Goal: Task Accomplishment & Management: Manage account settings

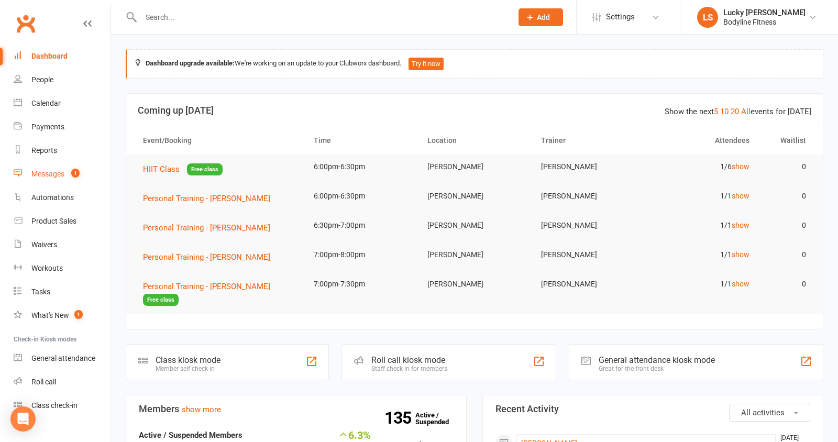
click at [64, 174] on div "Messages" at bounding box center [47, 174] width 33 height 8
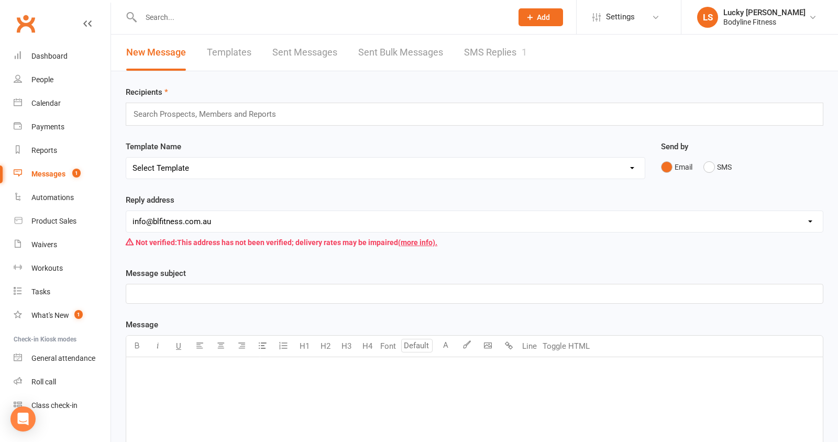
click at [495, 58] on link "SMS Replies 1" at bounding box center [495, 53] width 63 height 36
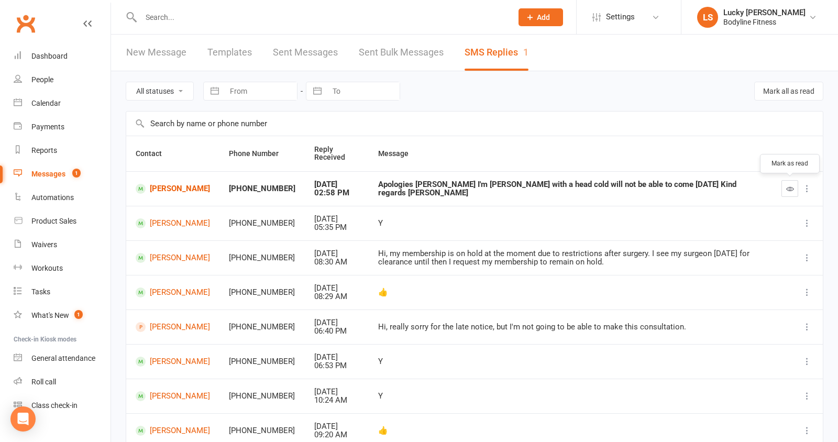
click at [788, 190] on icon "button" at bounding box center [790, 189] width 8 height 8
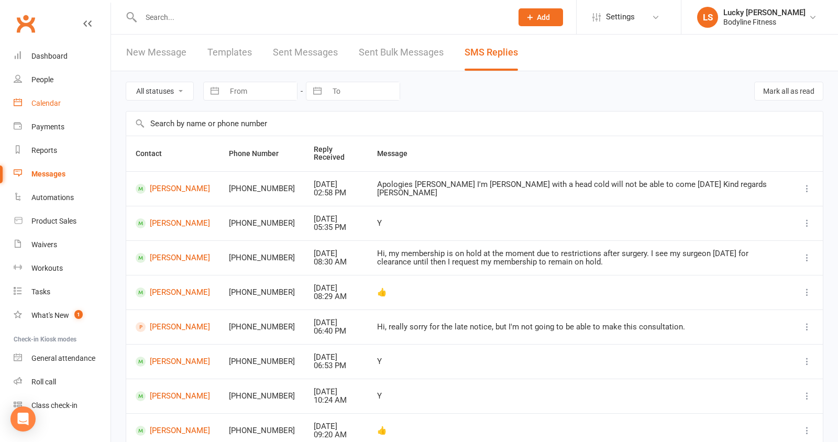
click at [49, 102] on div "Calendar" at bounding box center [45, 103] width 29 height 8
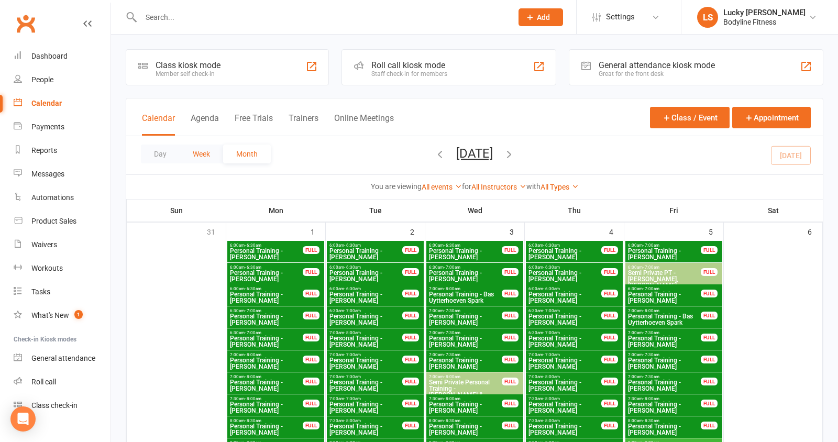
click at [209, 153] on button "Week" at bounding box center [201, 154] width 43 height 19
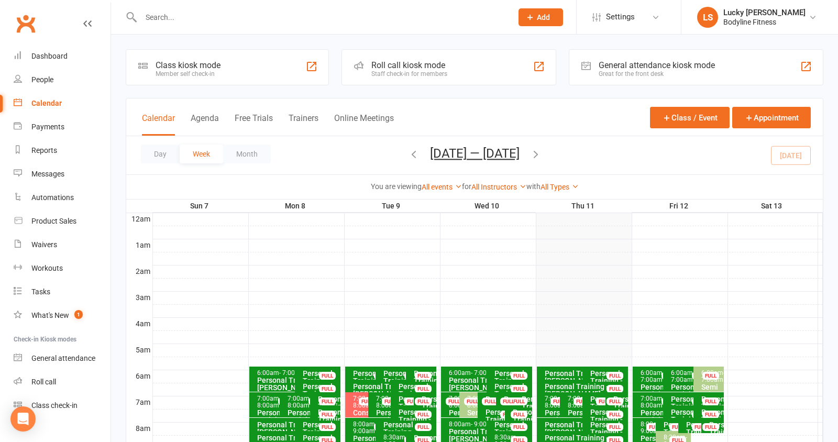
click at [489, 185] on link "All Instructors" at bounding box center [498, 187] width 55 height 8
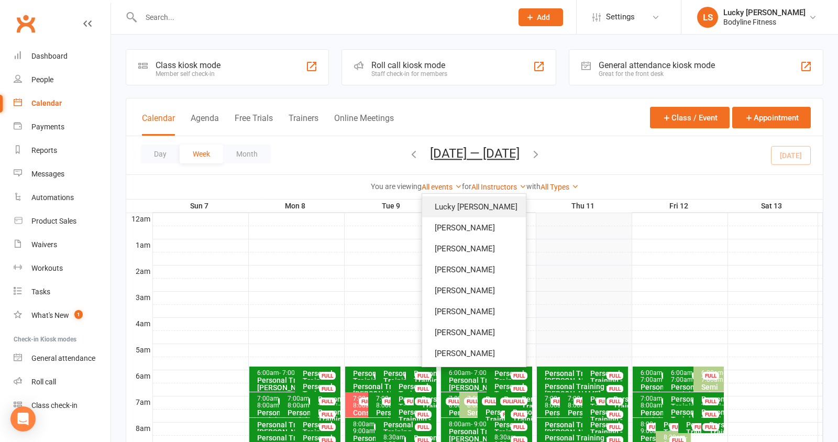
click at [487, 203] on link "Lucky [PERSON_NAME]" at bounding box center [474, 206] width 104 height 21
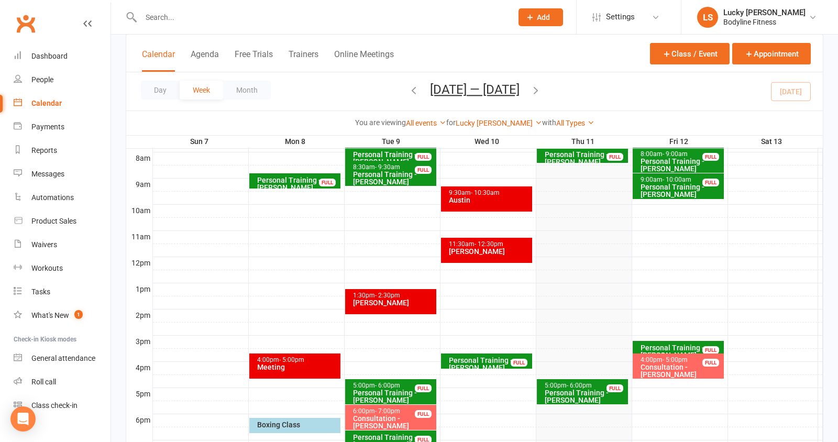
scroll to position [330, 0]
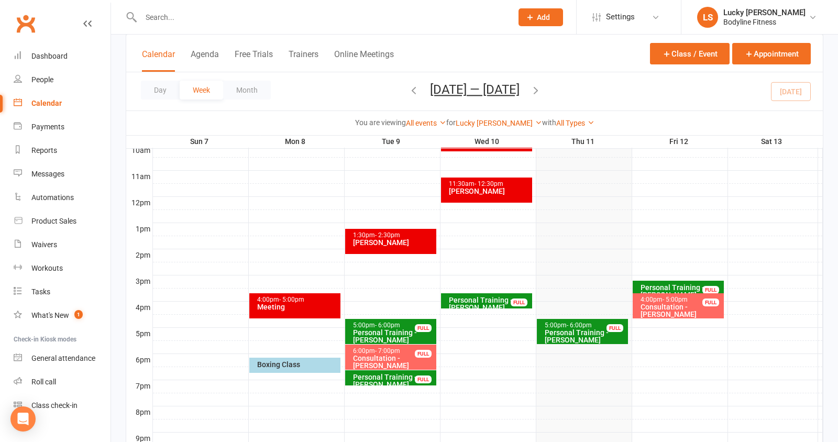
click at [583, 332] on div "Personal Training - [PERSON_NAME]" at bounding box center [585, 336] width 82 height 15
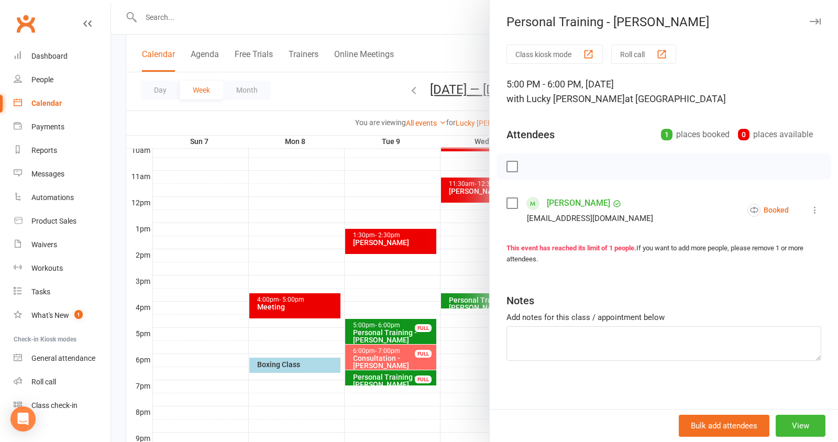
click at [815, 210] on icon at bounding box center [815, 210] width 10 height 10
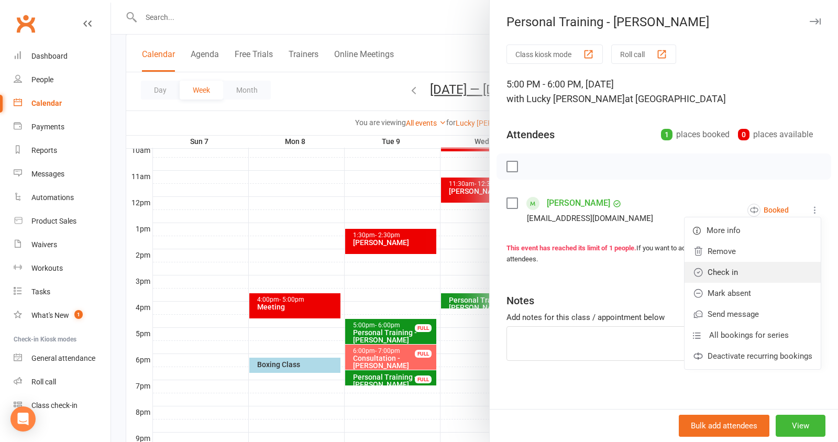
click at [762, 267] on link "Check in" at bounding box center [753, 272] width 136 height 21
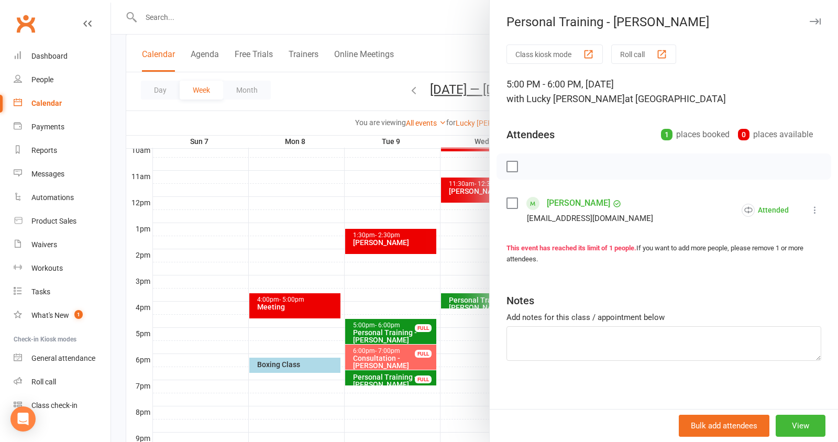
click at [436, 252] on div at bounding box center [474, 221] width 727 height 442
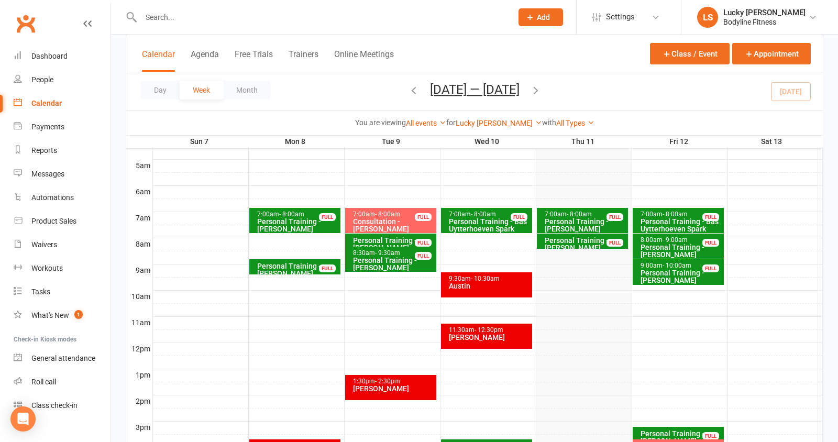
scroll to position [185, 0]
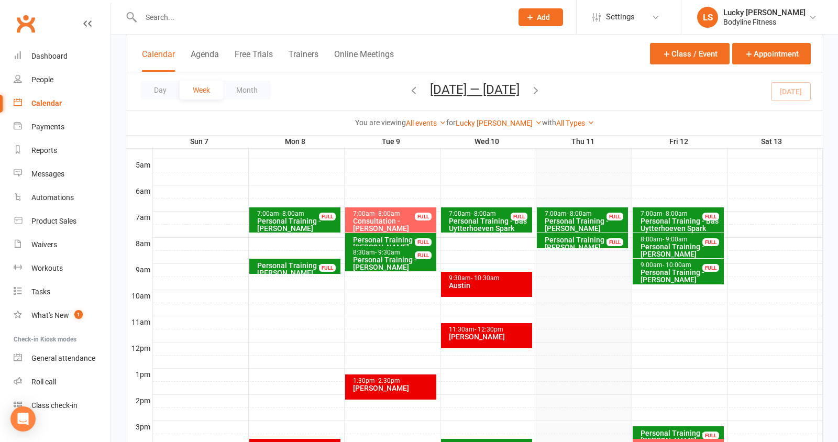
click at [696, 270] on div "Personal Training - [PERSON_NAME]" at bounding box center [681, 276] width 82 height 15
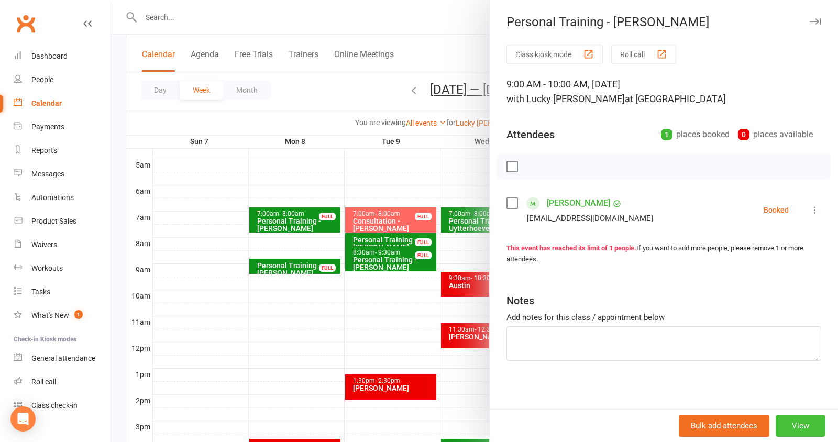
click at [803, 422] on button "View" at bounding box center [801, 426] width 50 height 22
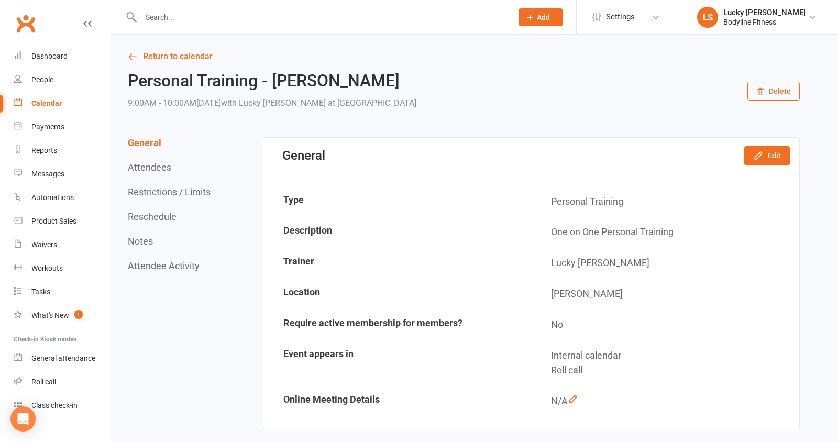
click at [169, 215] on button "Reschedule" at bounding box center [152, 216] width 49 height 11
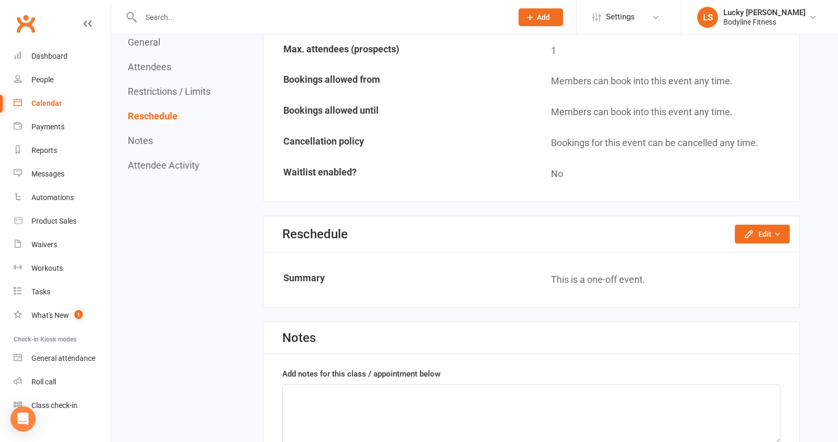
scroll to position [679, 0]
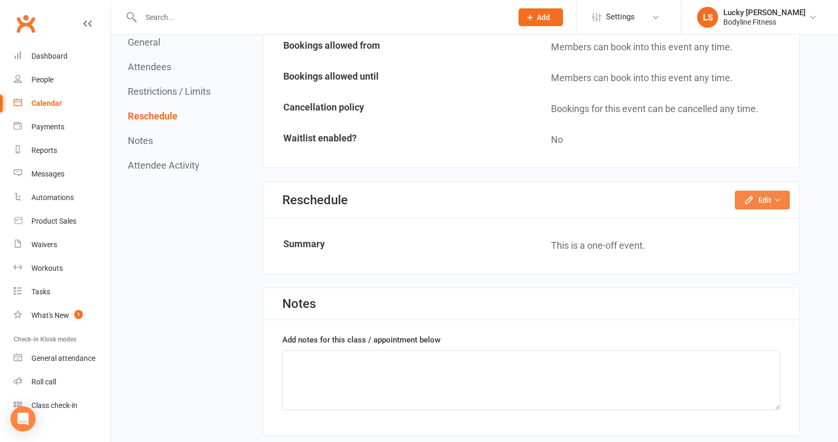
click at [759, 193] on button "Edit" at bounding box center [762, 200] width 55 height 19
click at [754, 213] on link "Reschedule this event only" at bounding box center [734, 223] width 110 height 21
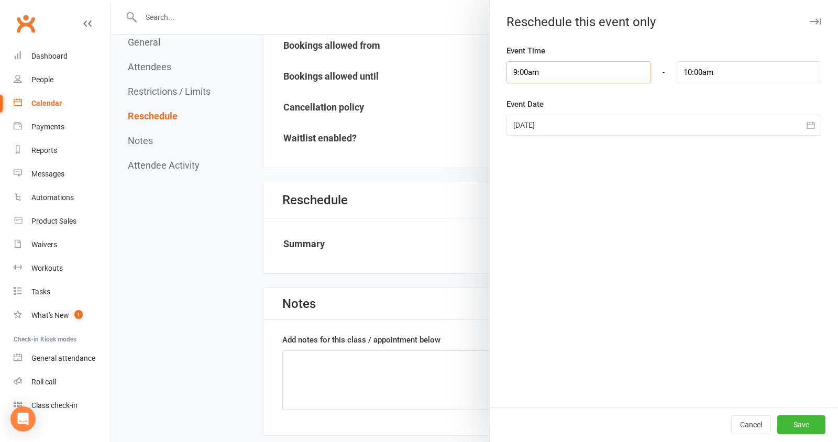
click at [576, 69] on input "9:00am" at bounding box center [578, 72] width 145 height 22
type input "10:00am"
type input "11:00am"
click at [530, 133] on li "10:00am" at bounding box center [532, 135] width 50 height 16
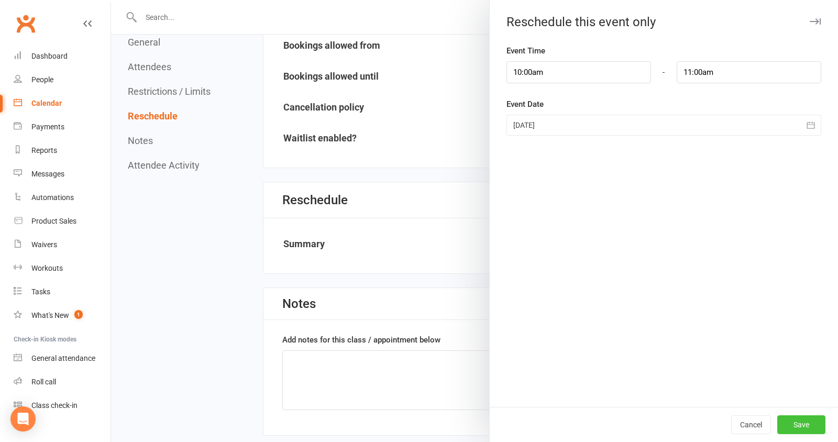
click at [798, 423] on button "Save" at bounding box center [801, 424] width 48 height 19
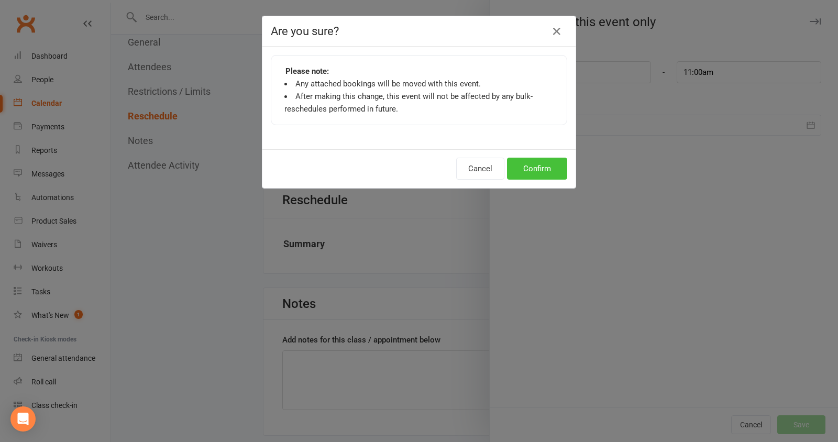
click at [546, 163] on button "Confirm" at bounding box center [537, 169] width 60 height 22
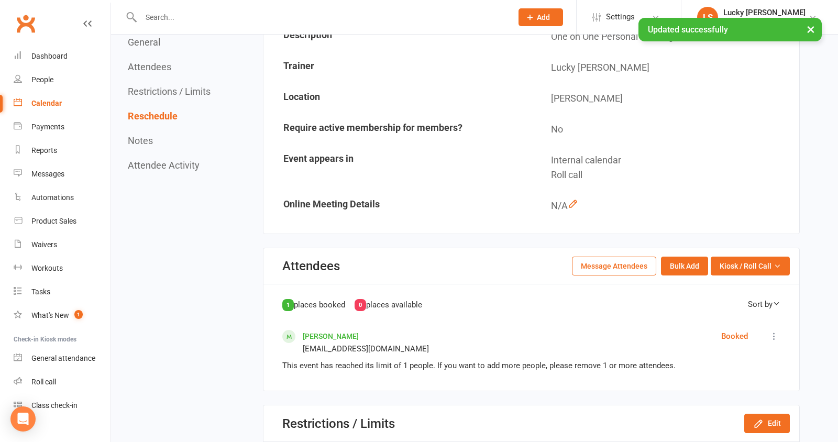
scroll to position [0, 0]
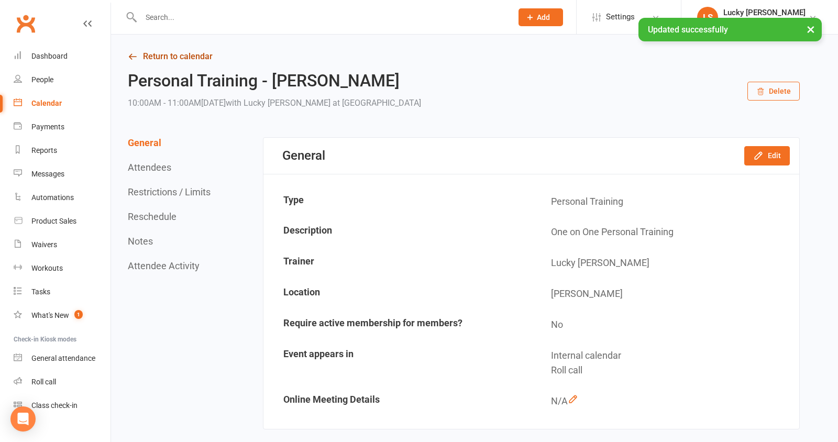
click at [179, 61] on link "Return to calendar" at bounding box center [464, 56] width 672 height 15
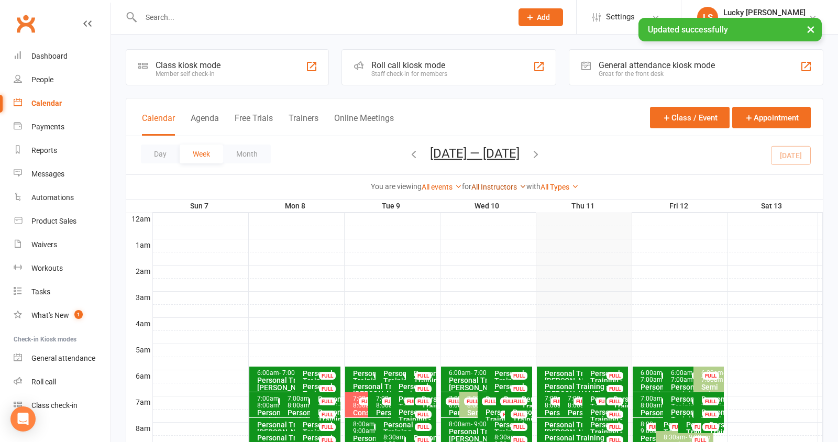
click at [497, 184] on link "All Instructors" at bounding box center [498, 187] width 55 height 8
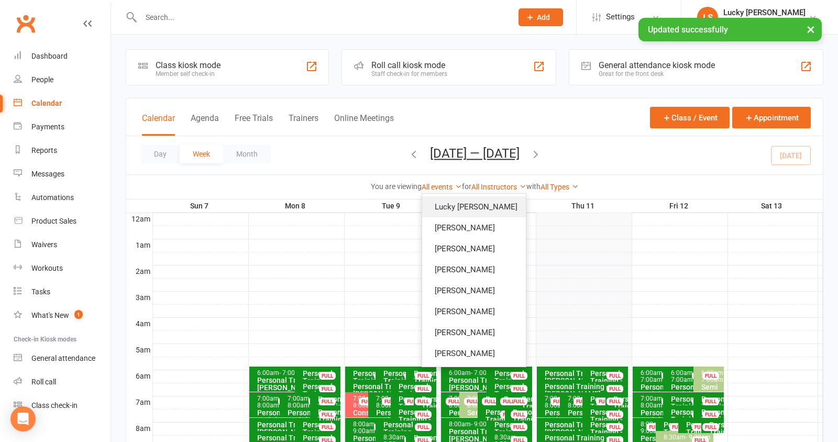
click at [487, 205] on link "Lucky [PERSON_NAME]" at bounding box center [474, 206] width 104 height 21
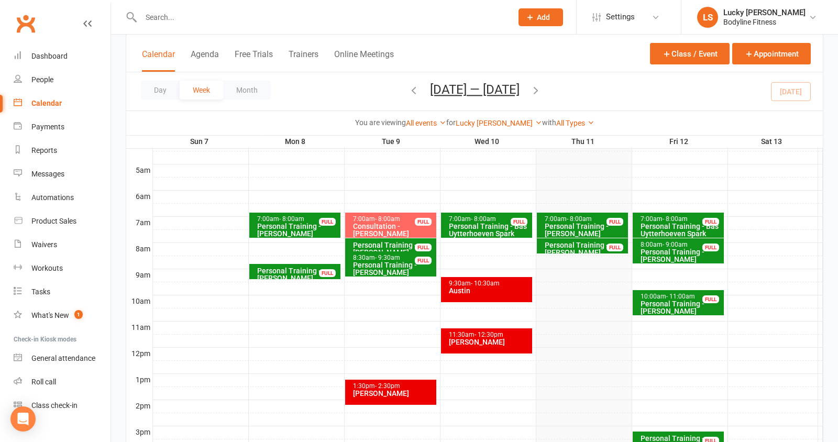
scroll to position [179, 0]
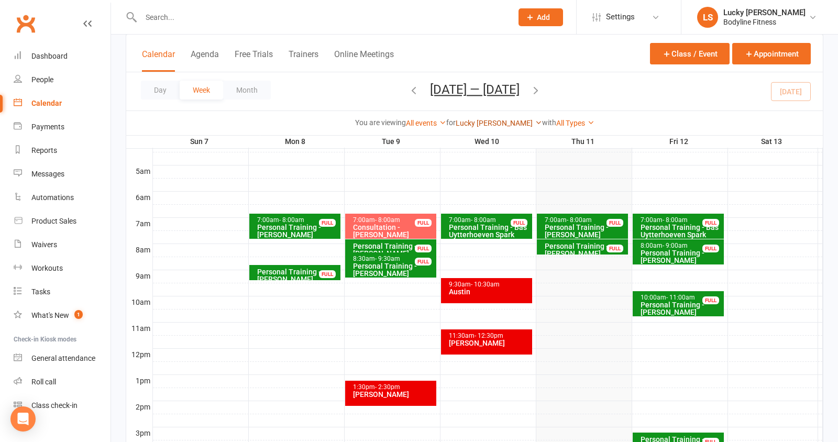
click at [491, 123] on link "Lucky [PERSON_NAME]" at bounding box center [499, 123] width 86 height 8
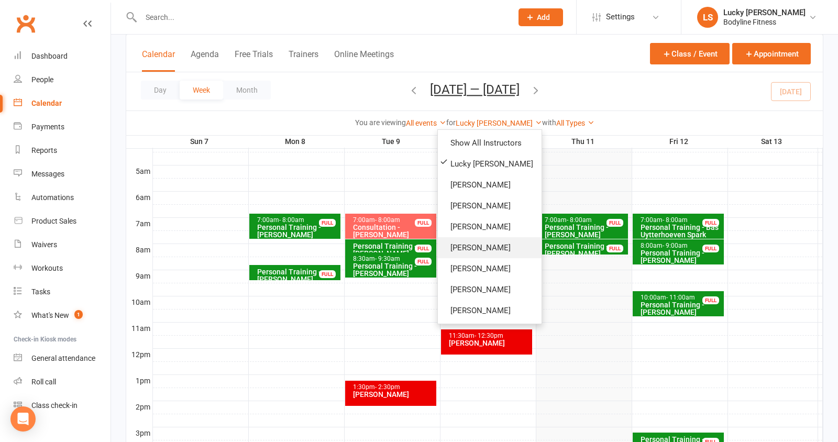
click at [470, 244] on link "[PERSON_NAME]" at bounding box center [490, 247] width 104 height 21
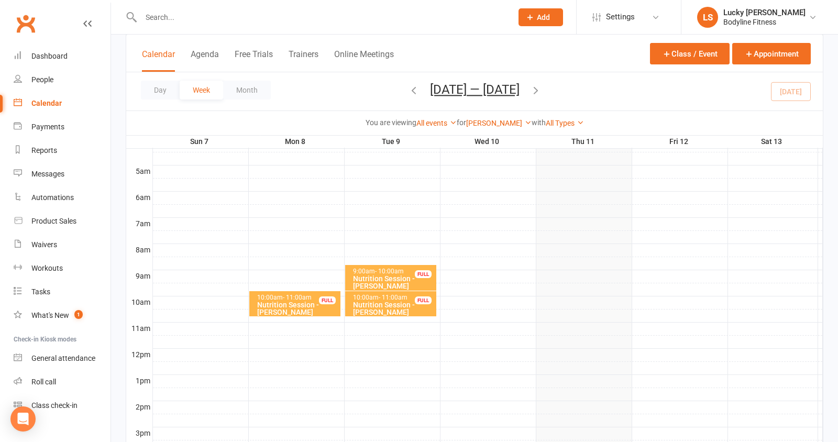
click at [412, 89] on icon "button" at bounding box center [414, 90] width 12 height 12
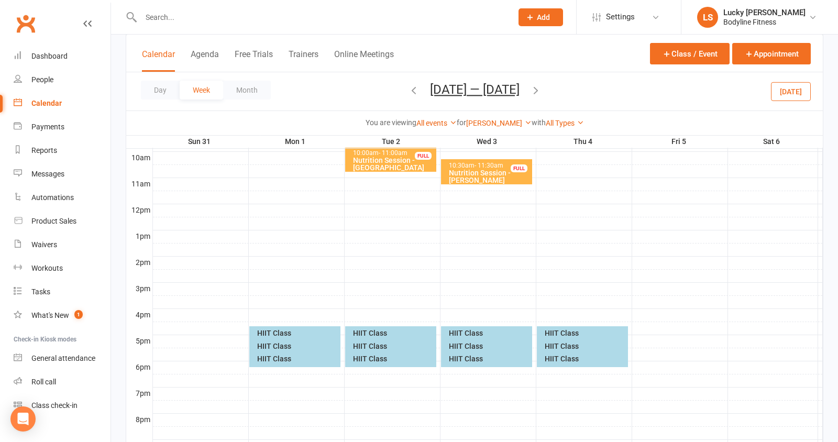
scroll to position [342, 0]
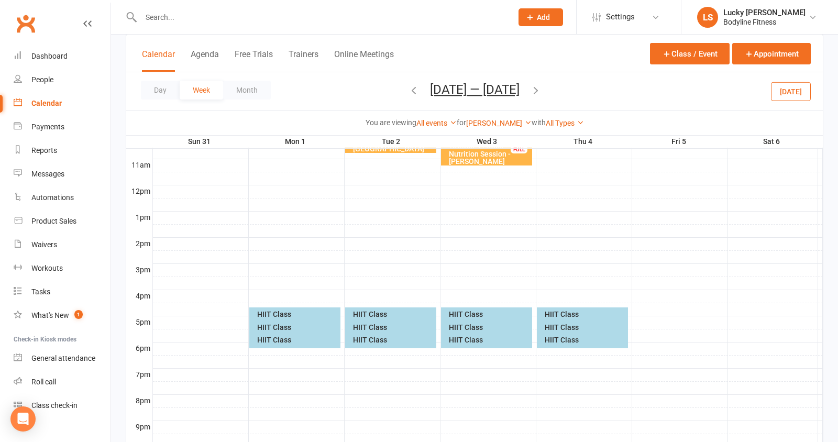
click at [307, 313] on div "HIIT Class" at bounding box center [298, 314] width 82 height 7
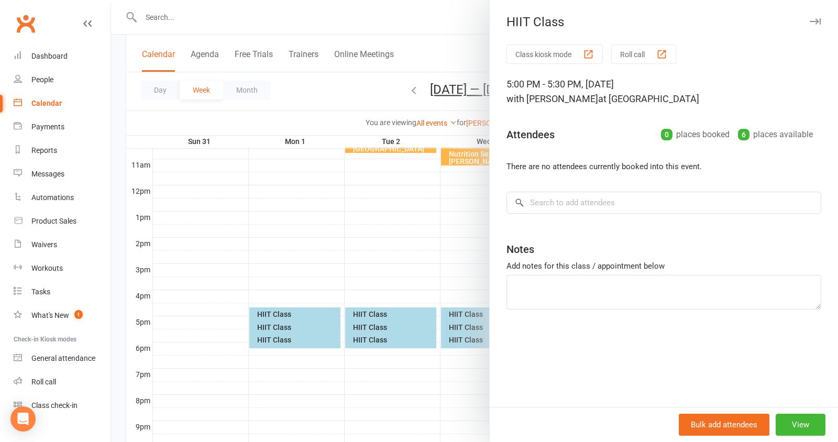
click at [309, 292] on div at bounding box center [474, 221] width 727 height 442
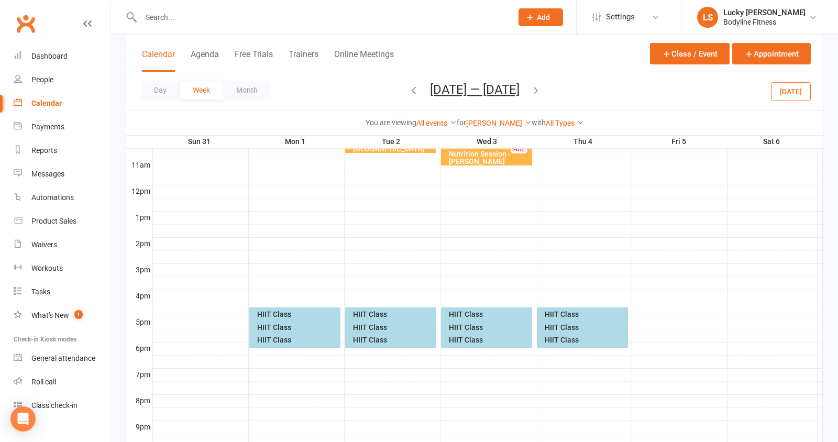
click at [283, 321] on div "HIIT Class" at bounding box center [294, 328] width 91 height 15
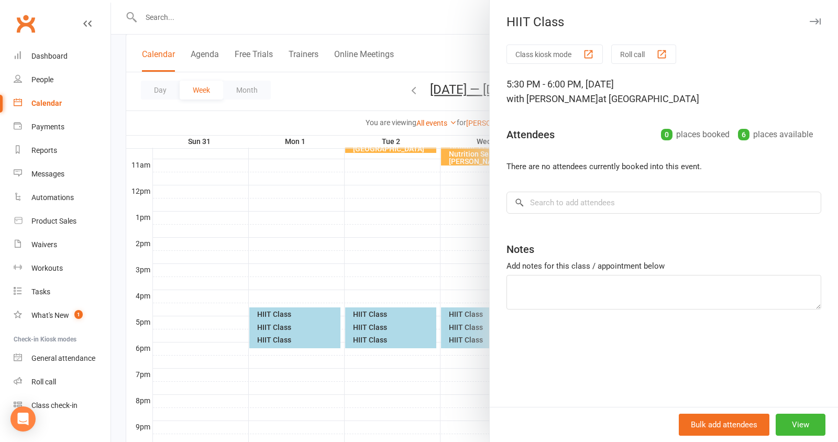
click at [282, 332] on div at bounding box center [474, 221] width 727 height 442
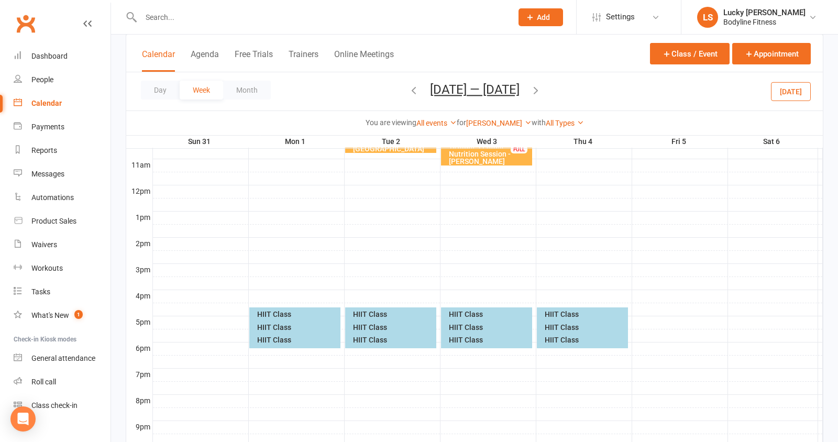
click at [272, 326] on div "HIIT Class" at bounding box center [298, 327] width 82 height 7
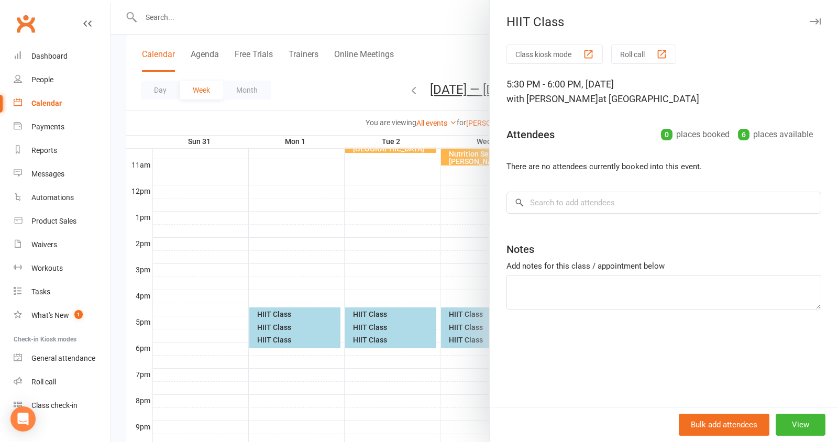
click at [293, 300] on div at bounding box center [474, 221] width 727 height 442
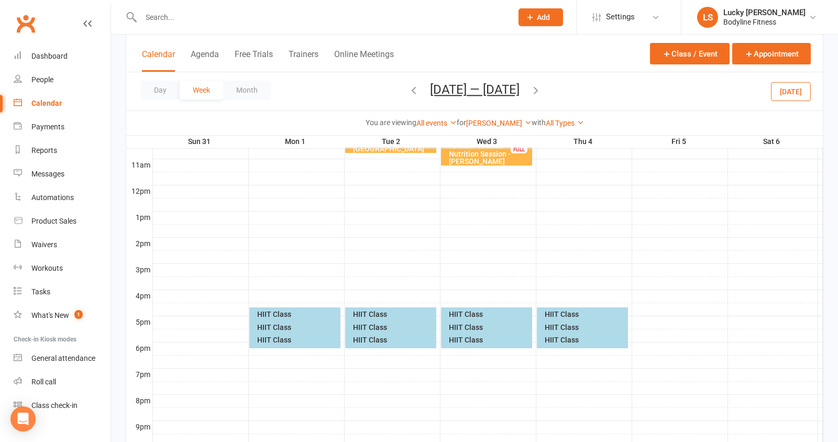
click at [283, 341] on div "HIIT Class" at bounding box center [298, 339] width 82 height 7
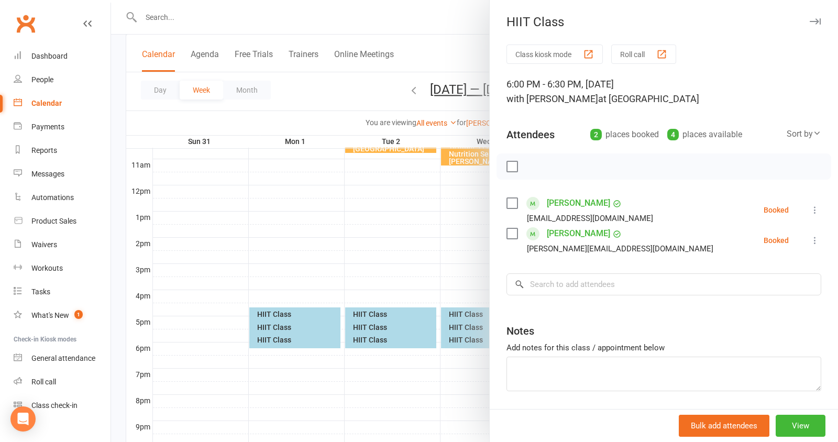
click at [303, 315] on div at bounding box center [474, 221] width 727 height 442
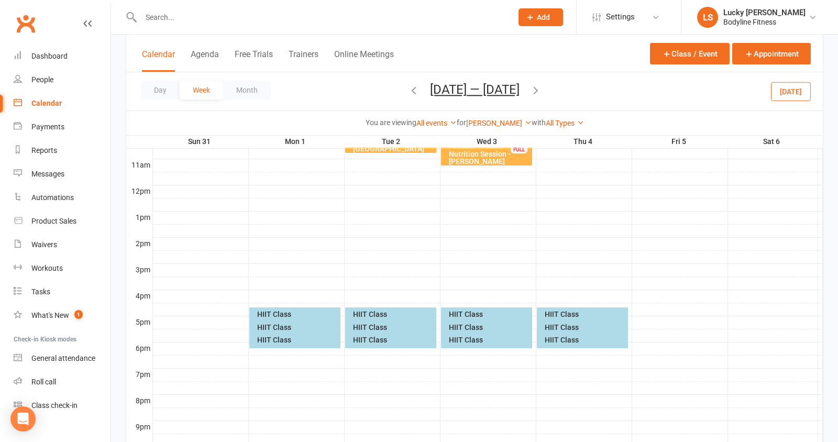
click at [284, 339] on div "HIIT Class" at bounding box center [298, 339] width 82 height 7
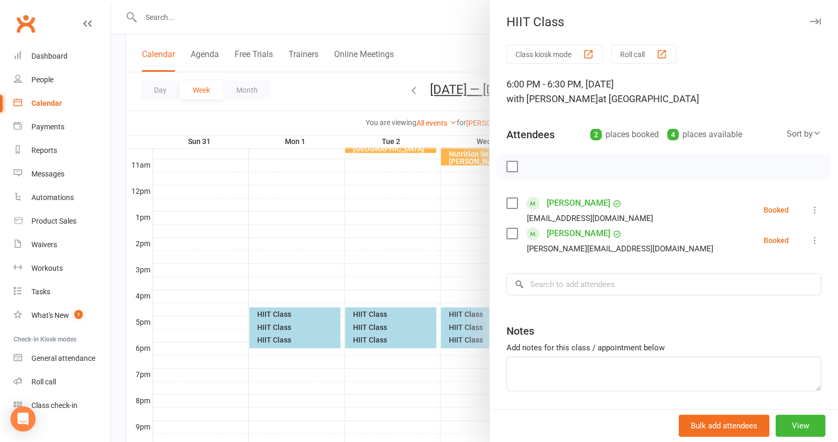
click at [817, 208] on icon at bounding box center [815, 210] width 10 height 10
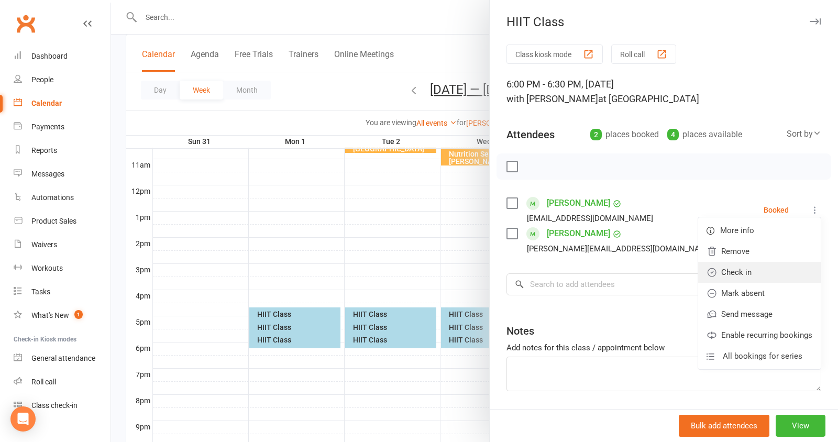
click at [759, 271] on link "Check in" at bounding box center [759, 272] width 123 height 21
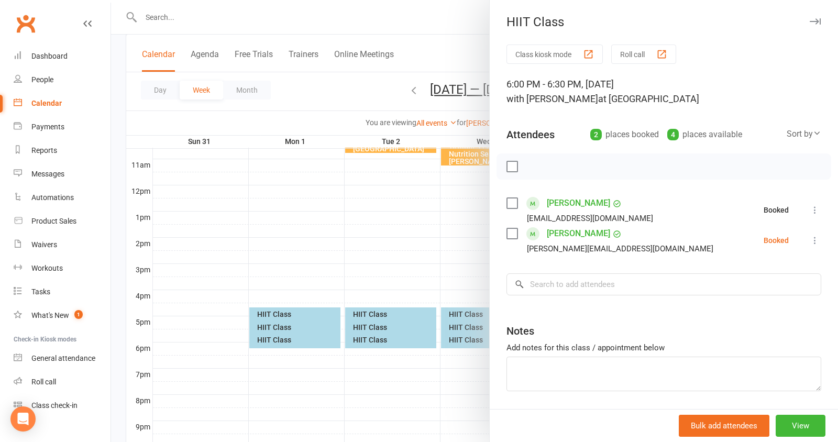
click at [817, 241] on icon at bounding box center [815, 240] width 10 height 10
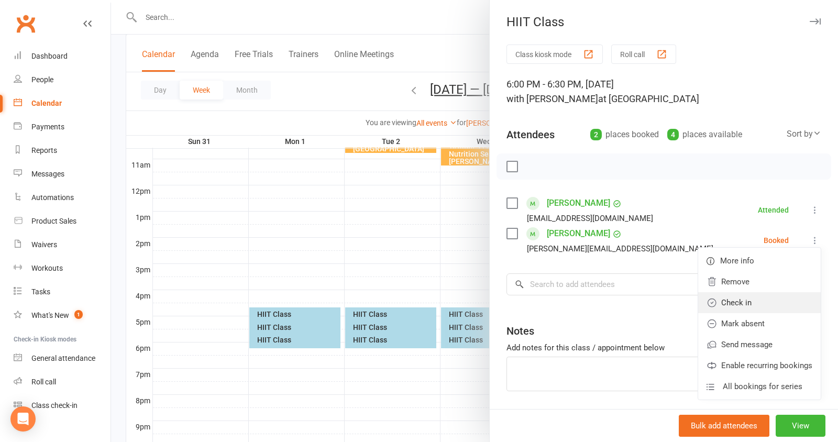
click at [759, 302] on link "Check in" at bounding box center [759, 302] width 123 height 21
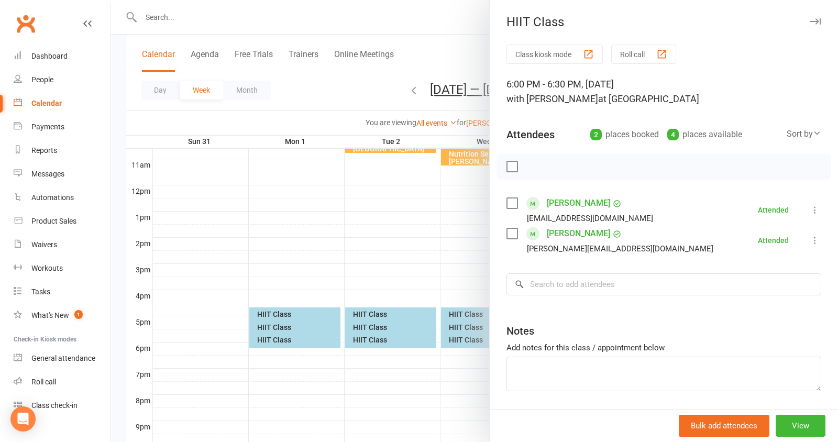
click at [368, 285] on div at bounding box center [474, 221] width 727 height 442
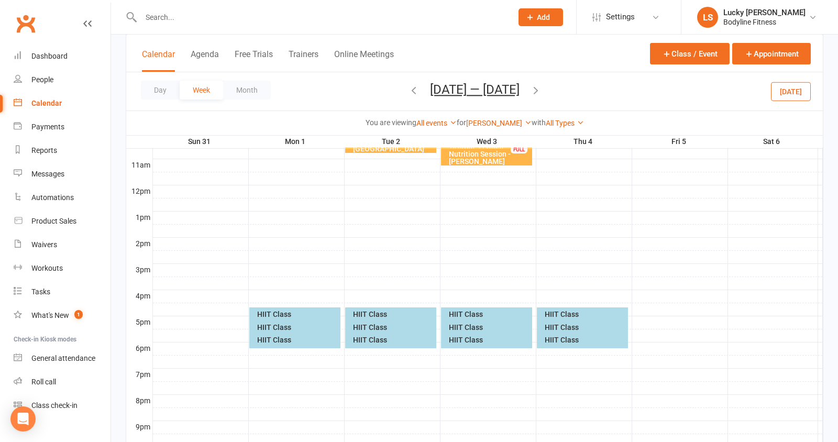
click at [364, 311] on div "HIIT Class" at bounding box center [393, 314] width 82 height 7
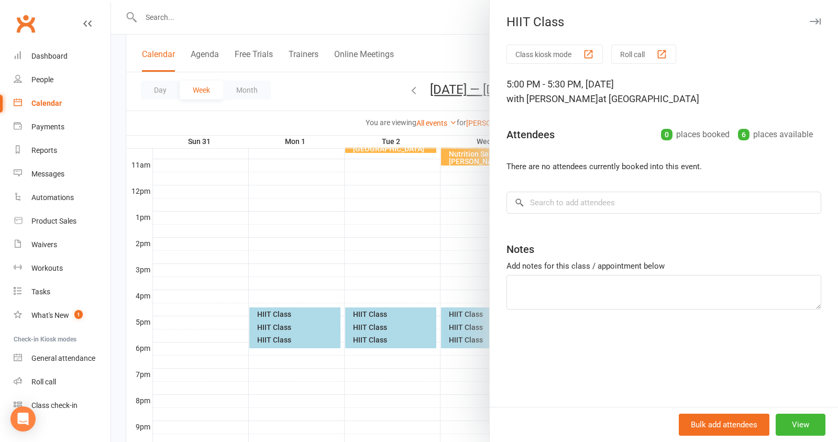
click at [394, 310] on div at bounding box center [474, 221] width 727 height 442
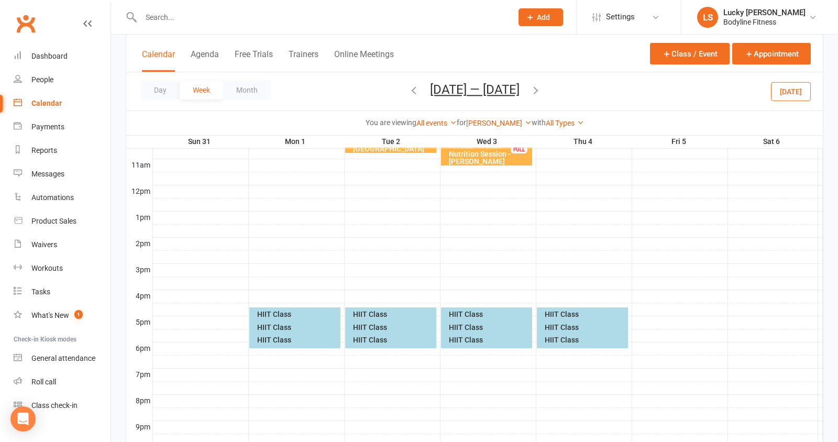
click at [378, 327] on div "HIIT Class" at bounding box center [393, 327] width 82 height 7
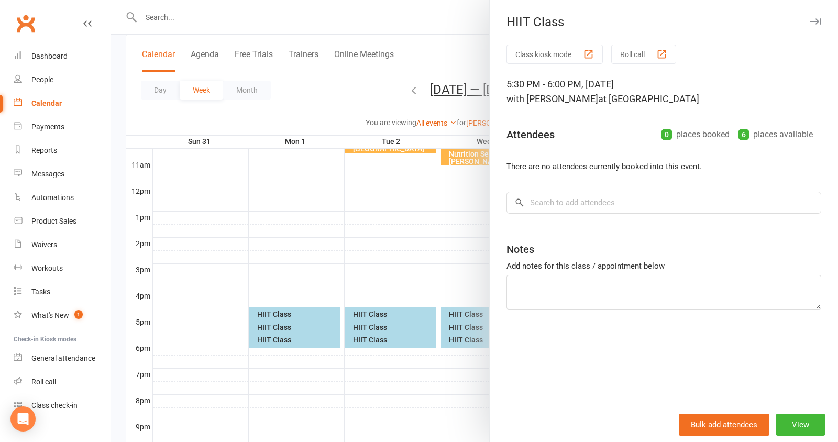
click at [391, 320] on div at bounding box center [474, 221] width 727 height 442
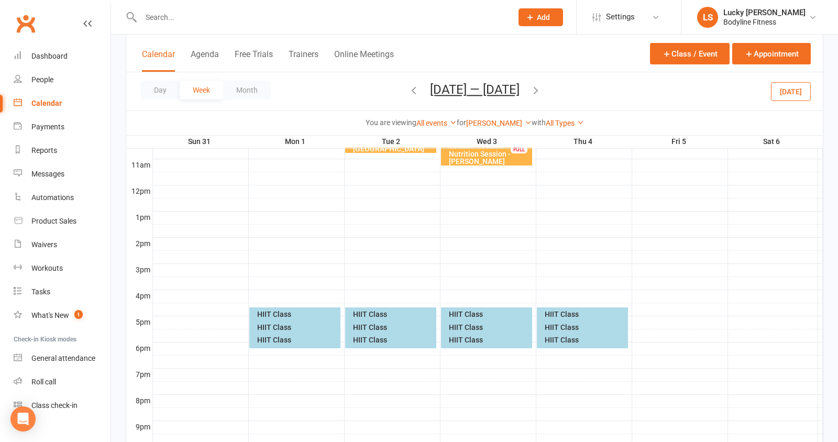
click at [381, 340] on div "HIIT Class" at bounding box center [393, 339] width 82 height 7
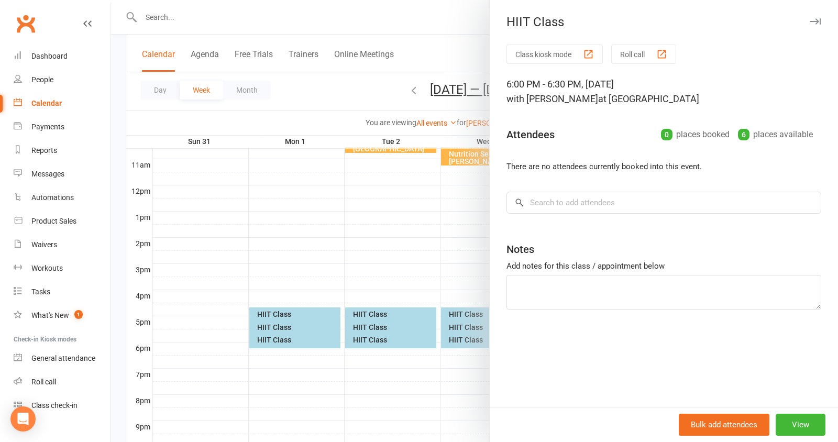
click at [385, 325] on div at bounding box center [474, 221] width 727 height 442
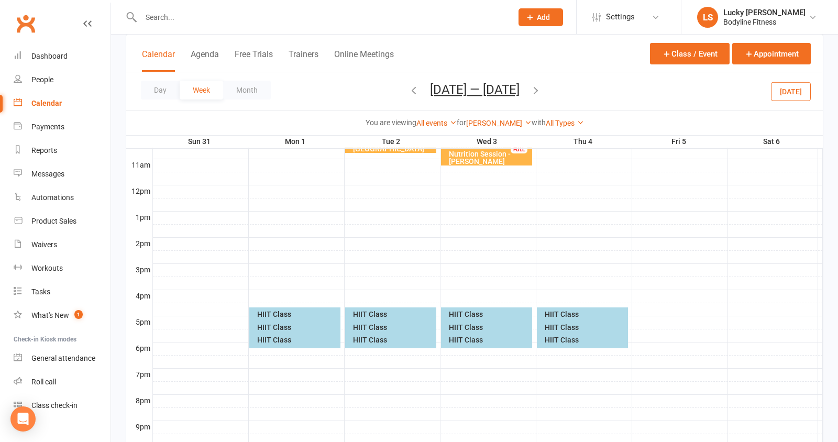
click at [456, 311] on div "HIIT Class" at bounding box center [489, 314] width 82 height 7
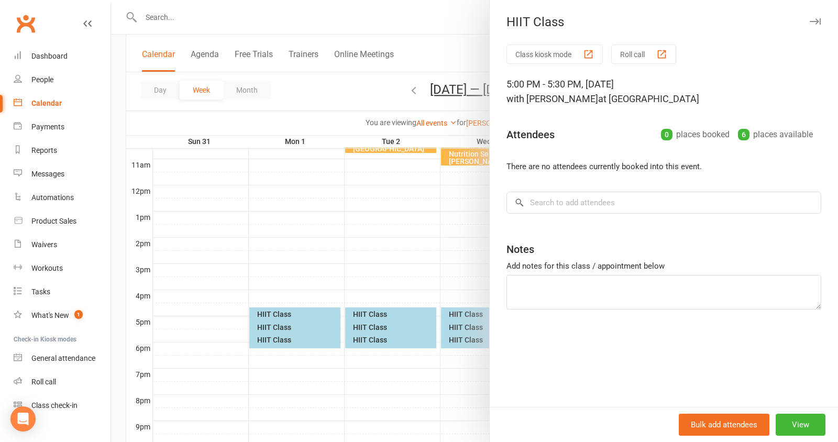
click at [429, 304] on div at bounding box center [474, 221] width 727 height 442
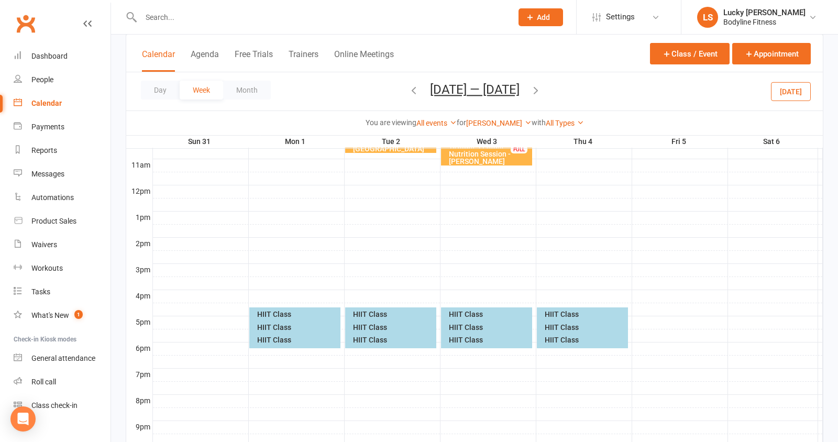
click at [462, 324] on div "HIIT Class" at bounding box center [489, 327] width 82 height 7
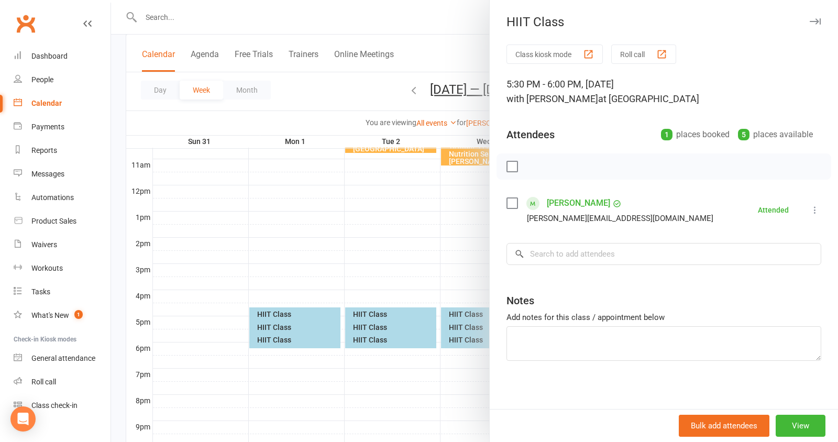
click at [435, 312] on div at bounding box center [474, 221] width 727 height 442
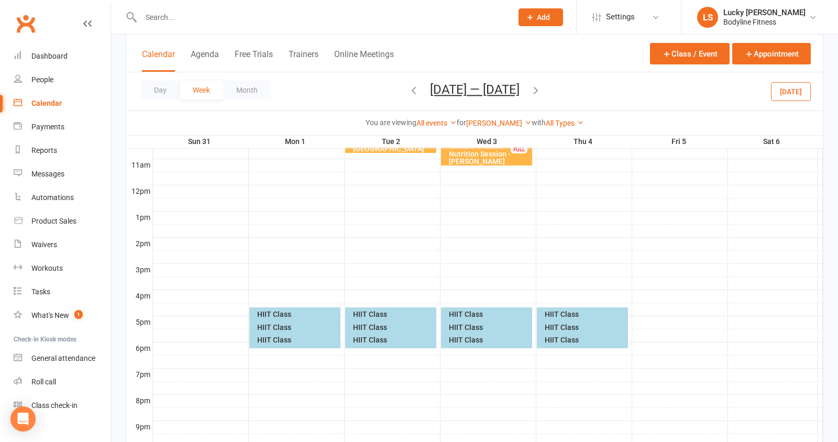
click at [470, 341] on div "HIIT Class" at bounding box center [489, 339] width 82 height 7
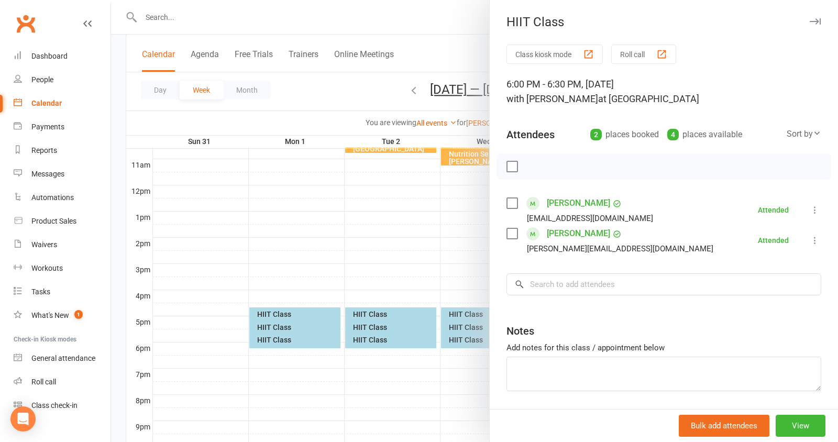
click at [419, 312] on div at bounding box center [474, 221] width 727 height 442
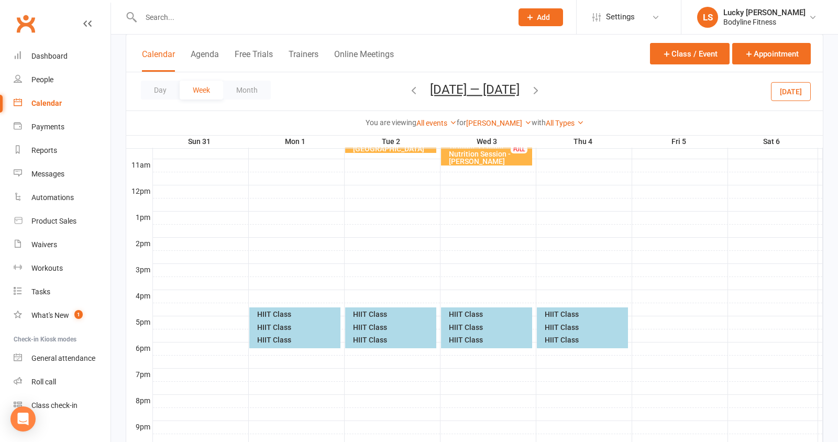
click at [559, 312] on div "HIIT Class" at bounding box center [585, 314] width 82 height 7
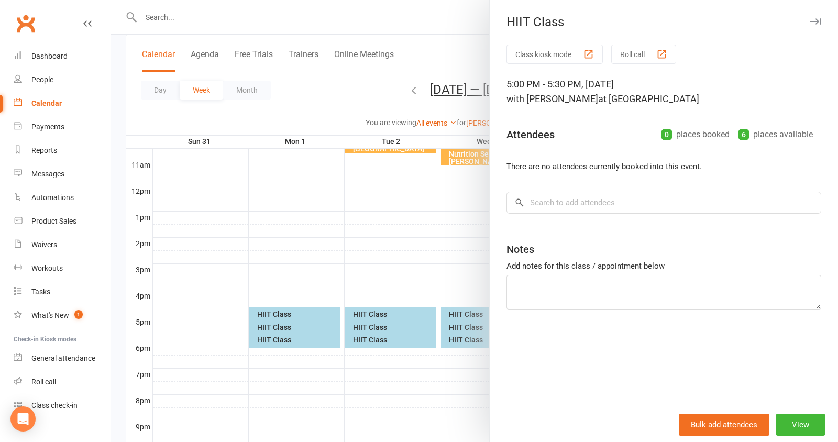
click at [451, 305] on div at bounding box center [474, 221] width 727 height 442
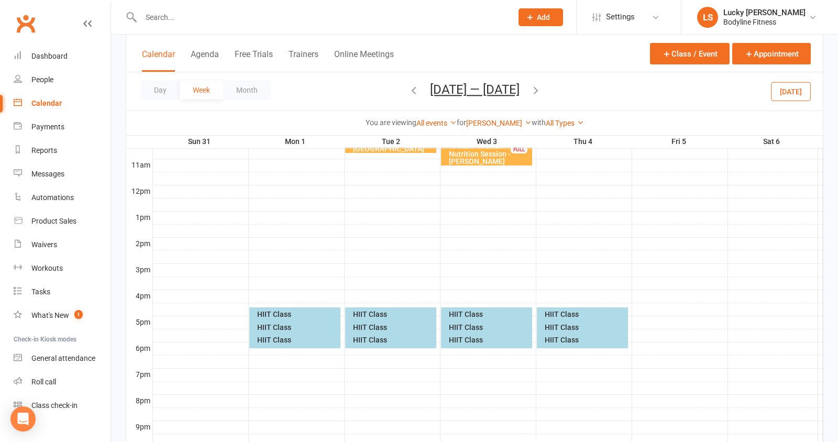
click at [553, 327] on div "HIIT Class" at bounding box center [585, 327] width 82 height 7
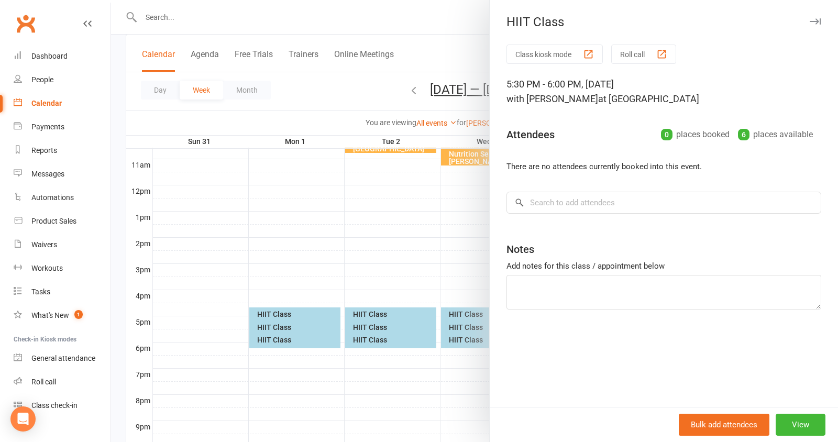
click at [433, 320] on div at bounding box center [474, 221] width 727 height 442
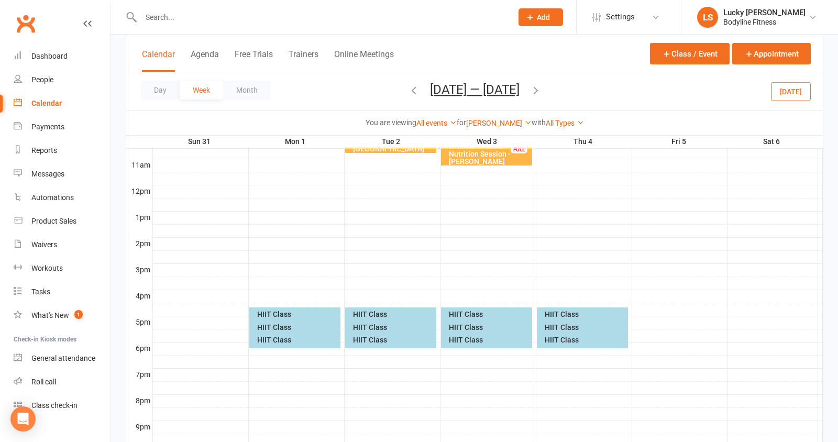
click at [564, 339] on div "HIIT Class" at bounding box center [585, 339] width 82 height 7
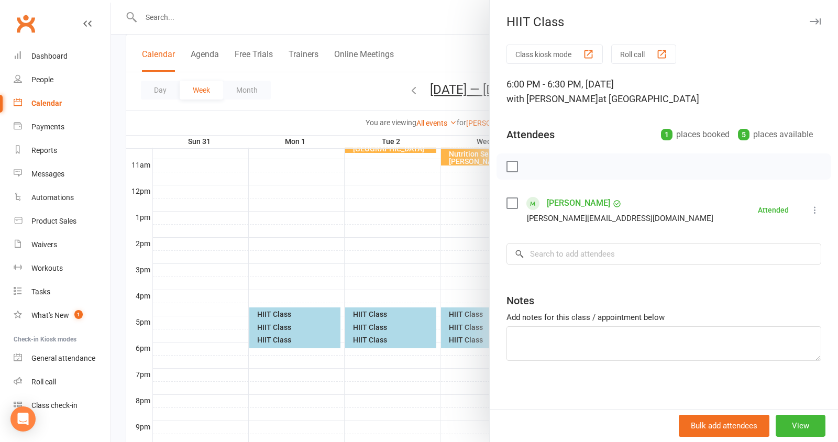
click at [420, 305] on div at bounding box center [474, 221] width 727 height 442
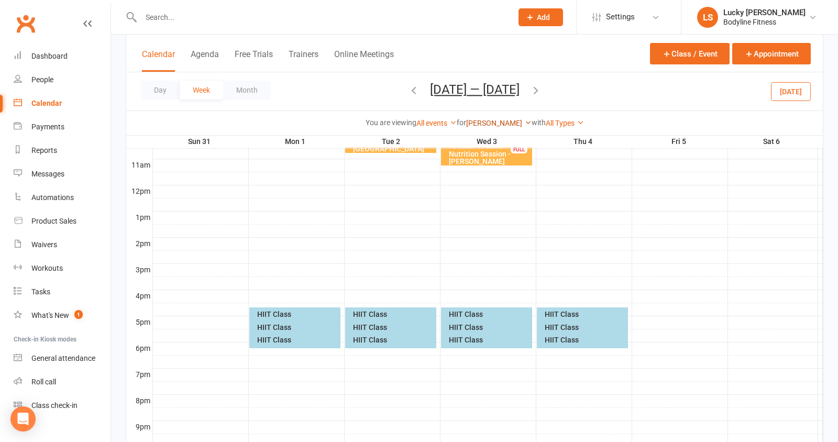
click at [481, 119] on link "[PERSON_NAME]" at bounding box center [498, 123] width 65 height 8
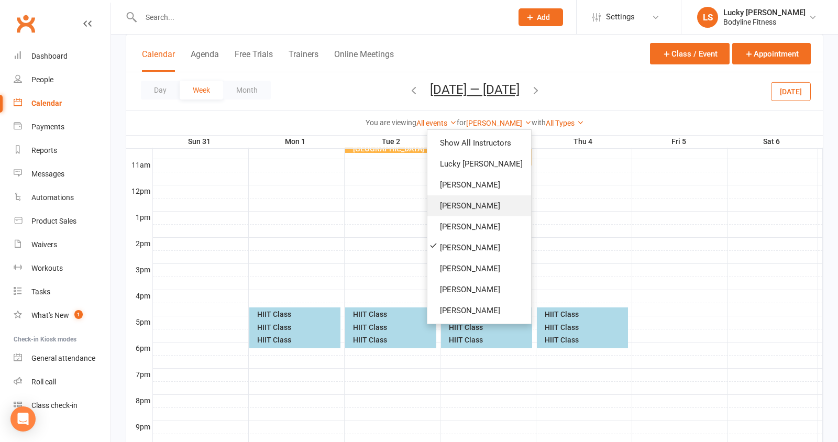
click at [473, 203] on link "[PERSON_NAME]" at bounding box center [479, 205] width 104 height 21
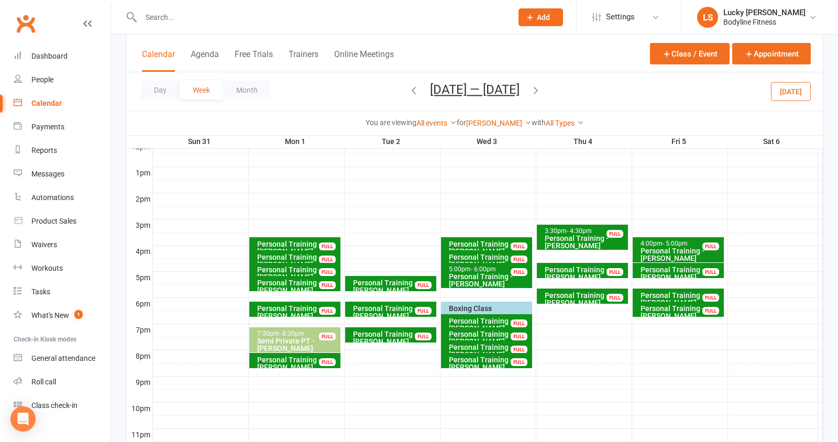
scroll to position [401, 0]
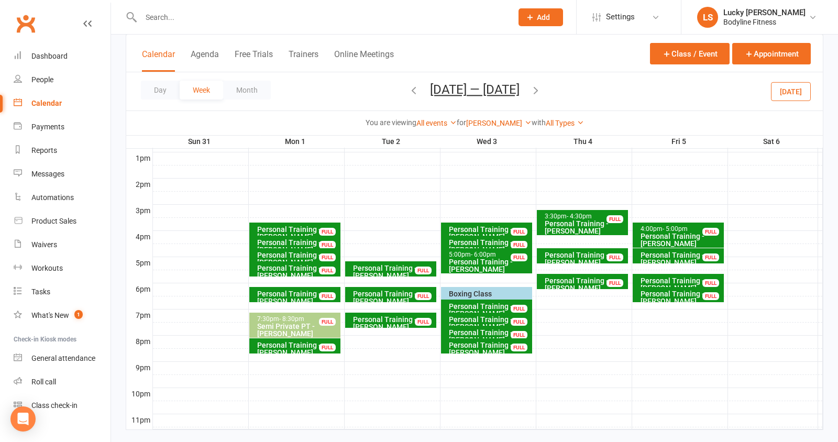
click at [496, 291] on div "Boxing Class" at bounding box center [489, 293] width 82 height 7
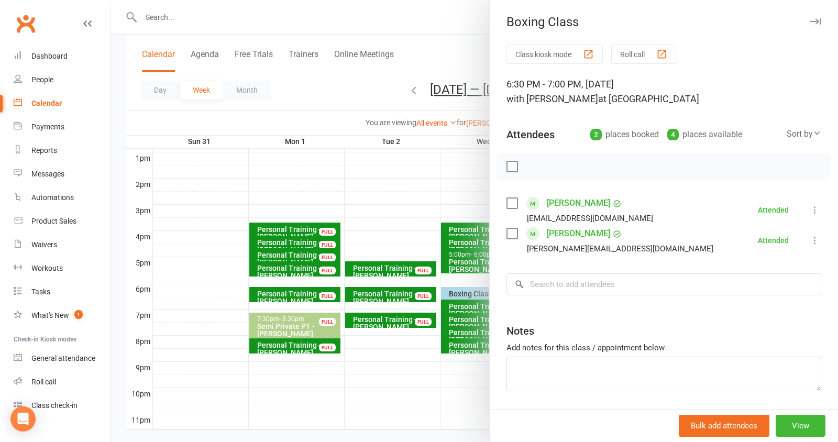
click at [428, 377] on div at bounding box center [474, 221] width 727 height 442
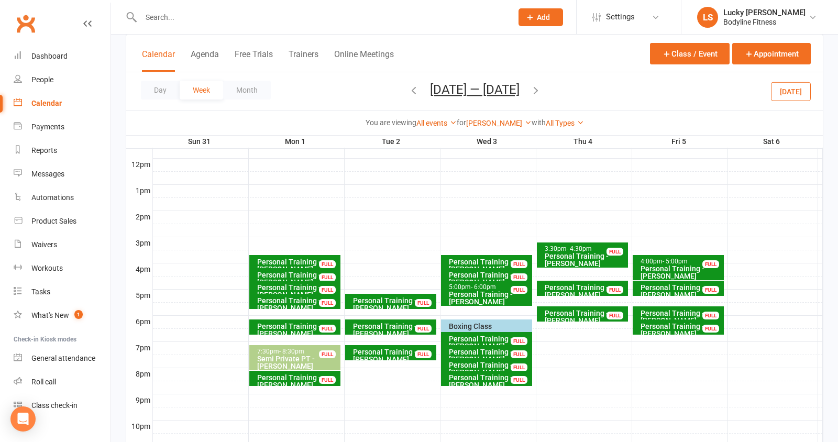
scroll to position [417, 0]
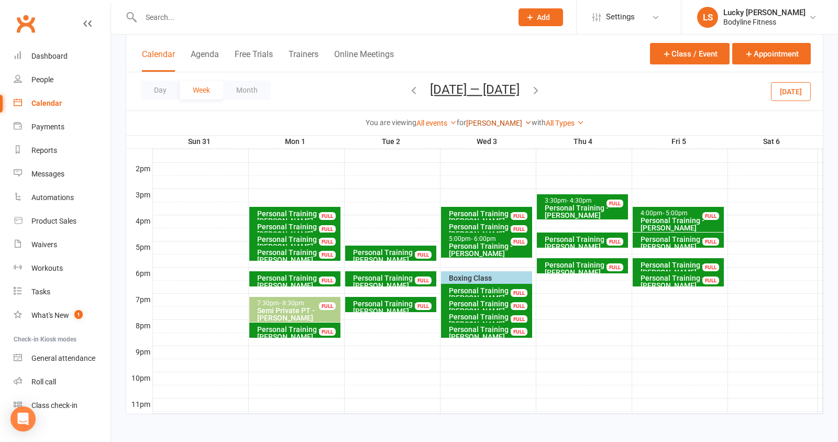
click at [490, 125] on link "[PERSON_NAME]" at bounding box center [498, 123] width 65 height 8
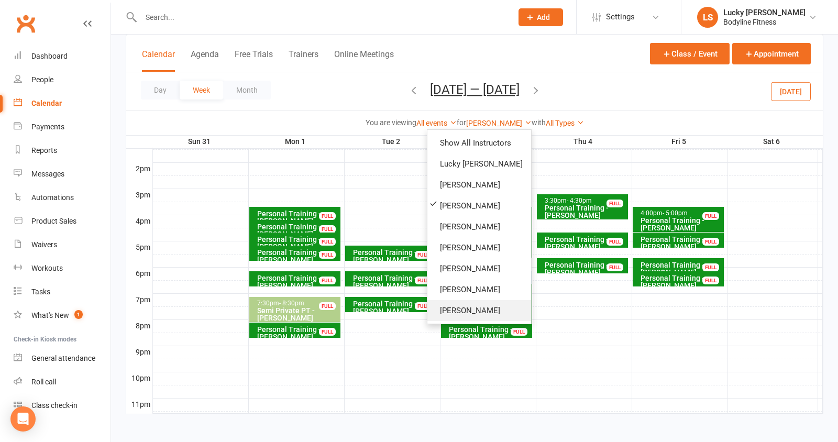
click at [465, 302] on link "[PERSON_NAME]" at bounding box center [479, 310] width 104 height 21
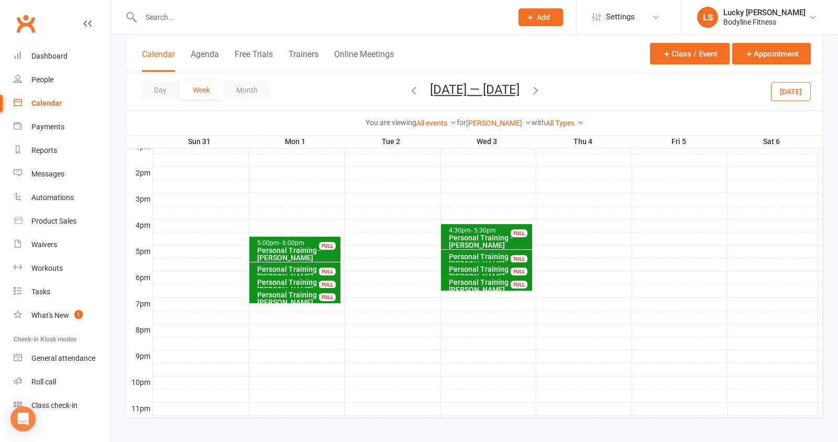
scroll to position [417, 0]
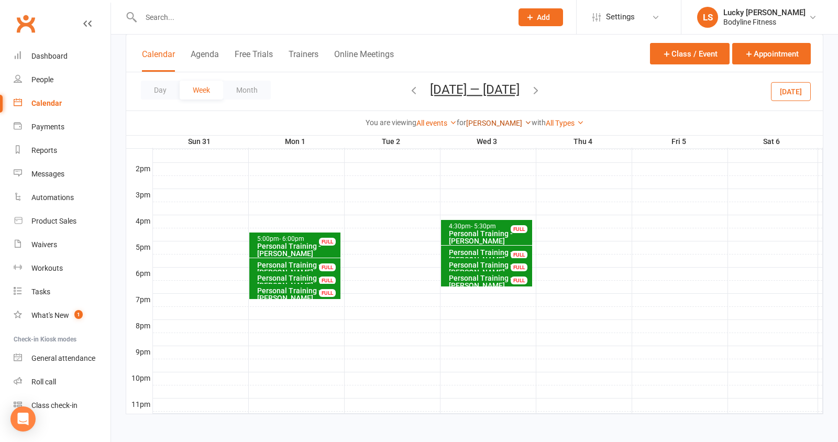
click at [492, 123] on link "[PERSON_NAME]" at bounding box center [498, 123] width 65 height 8
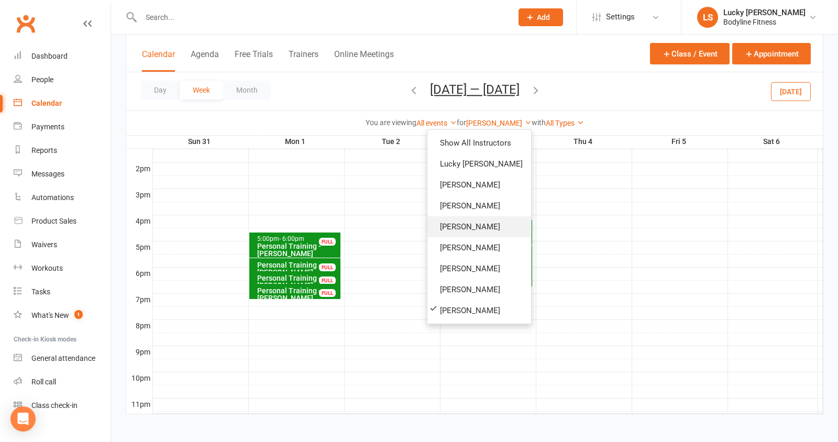
click at [479, 229] on link "[PERSON_NAME]" at bounding box center [479, 226] width 104 height 21
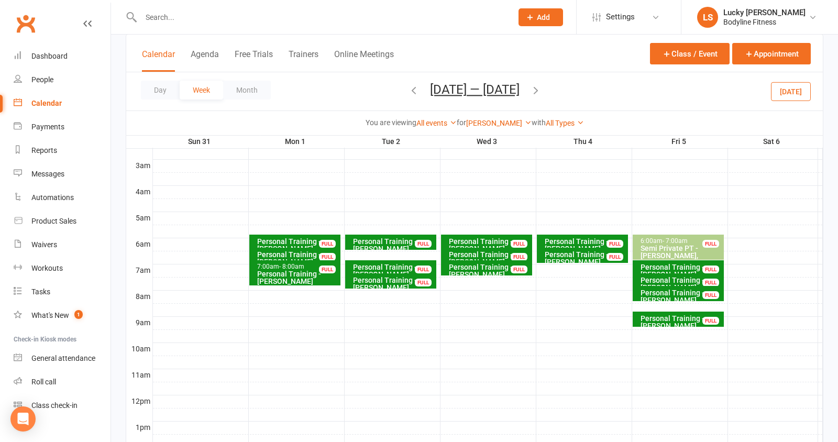
scroll to position [111, 0]
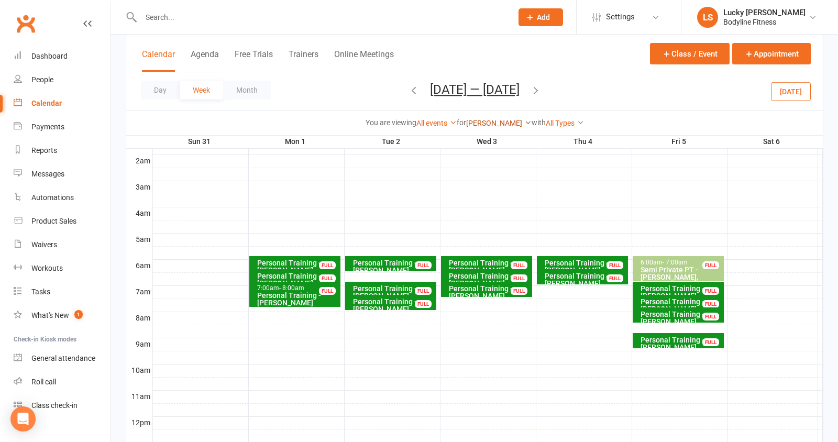
click at [493, 119] on link "[PERSON_NAME]" at bounding box center [498, 123] width 65 height 8
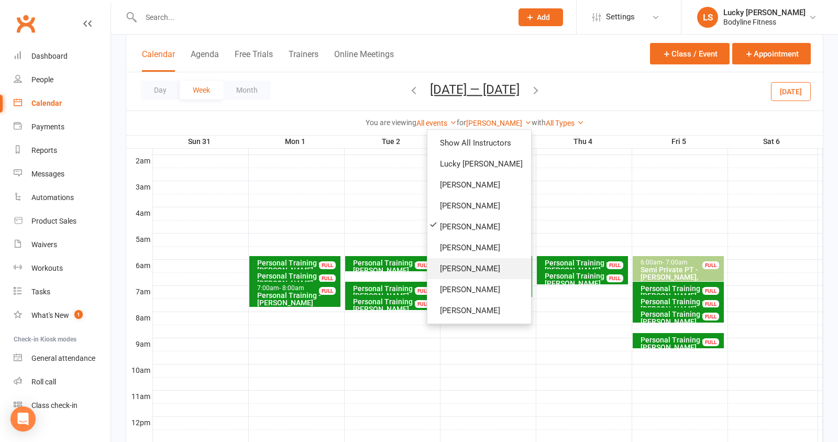
click at [481, 271] on link "[PERSON_NAME]" at bounding box center [479, 268] width 104 height 21
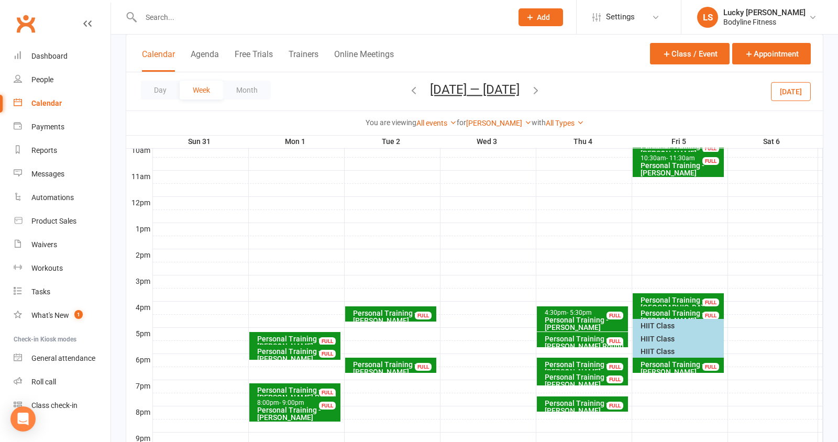
scroll to position [347, 0]
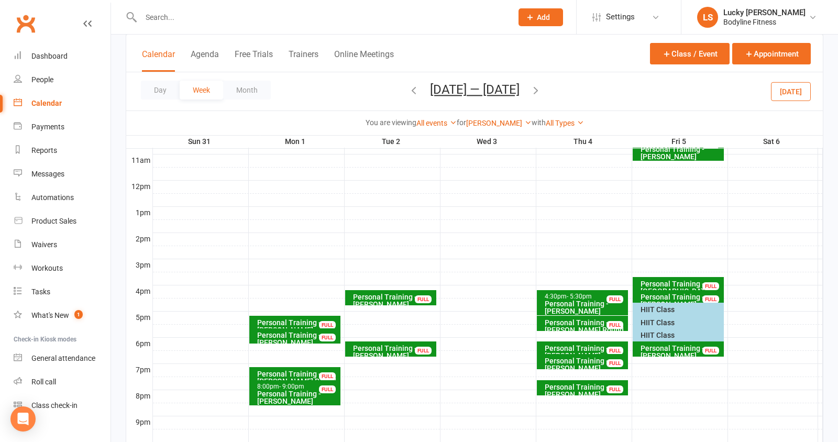
click at [643, 307] on div "HIIT Class" at bounding box center [681, 309] width 82 height 7
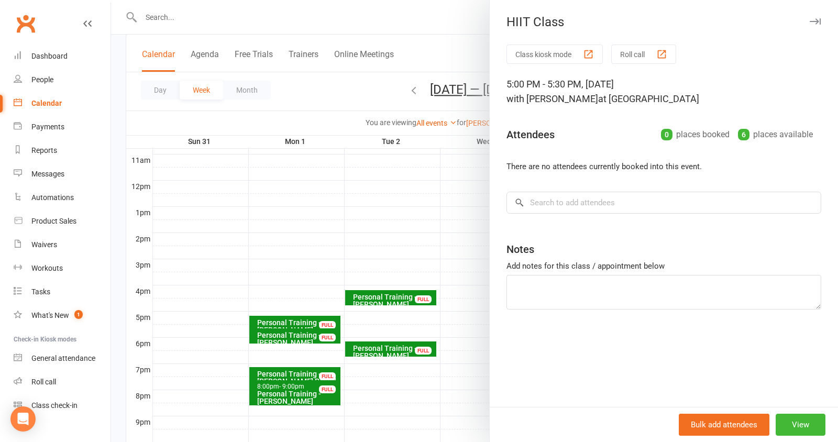
click at [425, 279] on div at bounding box center [474, 221] width 727 height 442
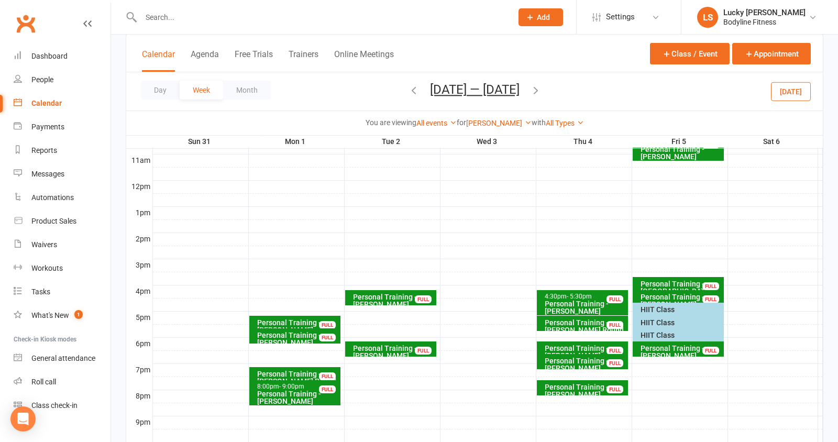
click at [651, 325] on div "HIIT Class" at bounding box center [681, 322] width 82 height 7
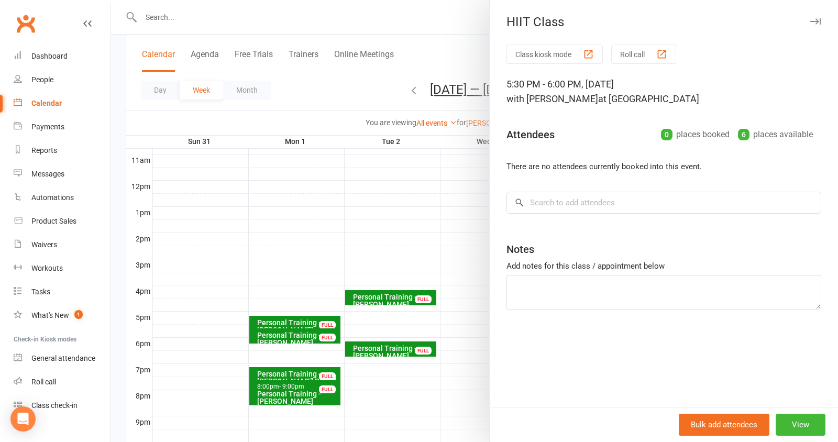
click at [428, 268] on div at bounding box center [474, 221] width 727 height 442
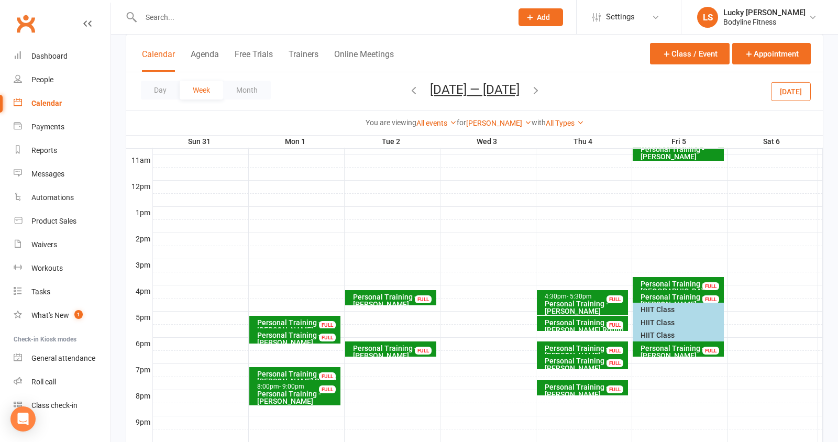
click at [647, 334] on div "HIIT Class" at bounding box center [681, 335] width 82 height 7
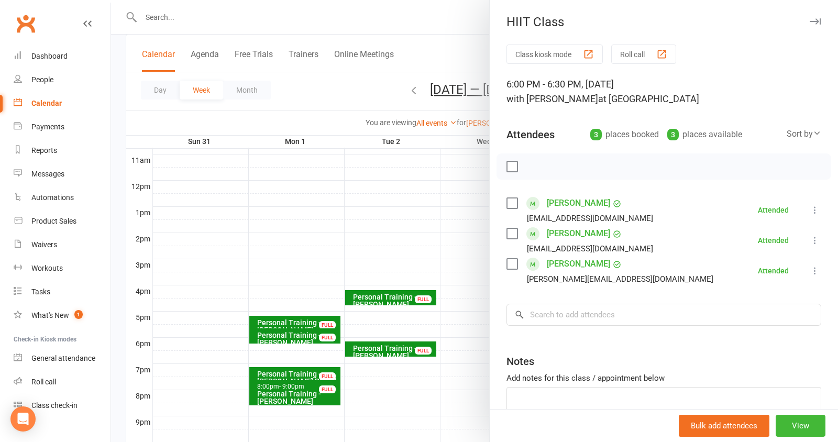
click at [403, 238] on div at bounding box center [474, 221] width 727 height 442
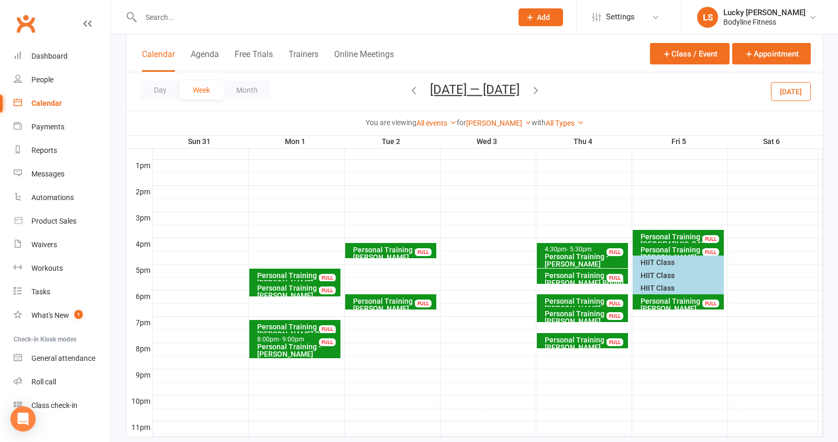
scroll to position [417, 0]
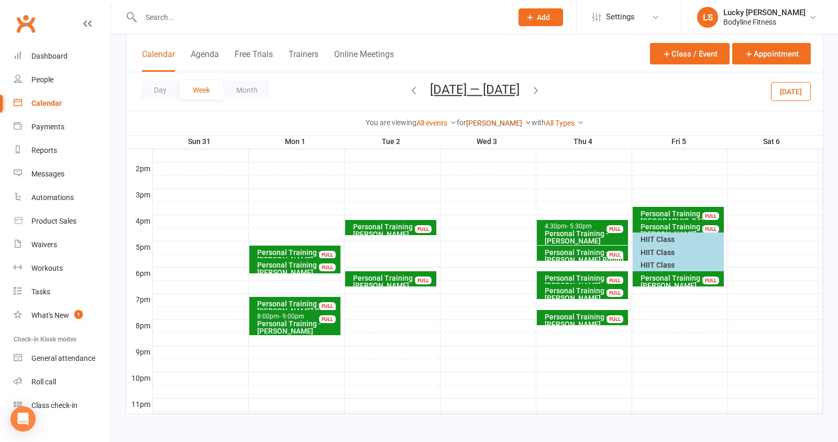
click at [498, 123] on link "[PERSON_NAME]" at bounding box center [498, 123] width 65 height 8
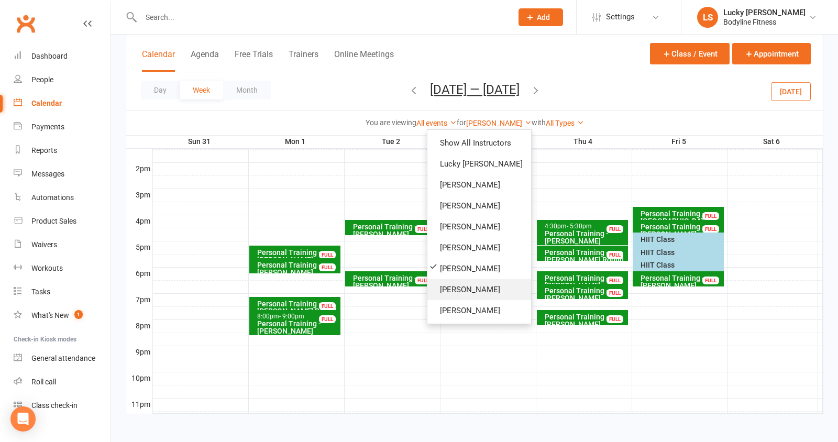
click at [461, 285] on link "[PERSON_NAME]" at bounding box center [479, 289] width 104 height 21
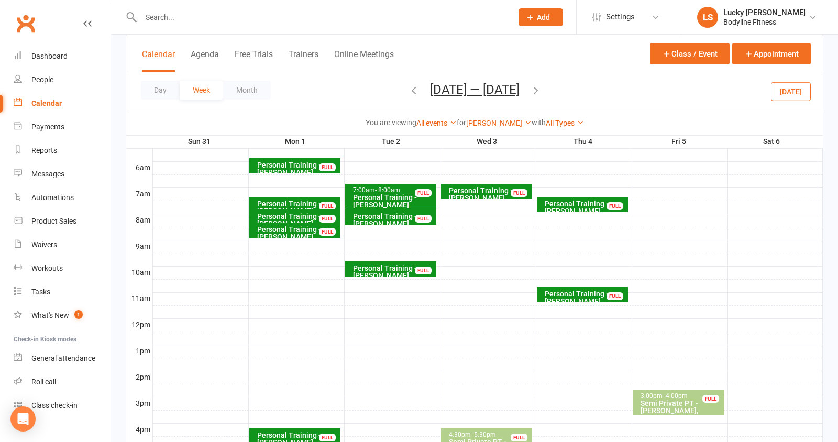
scroll to position [216, 0]
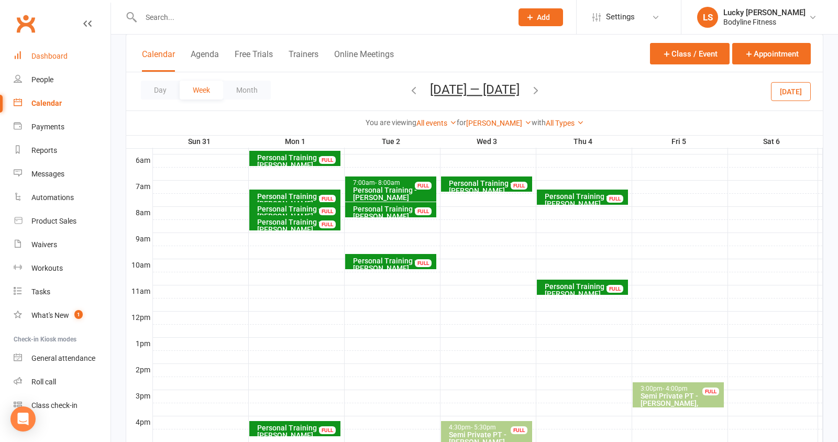
click at [51, 54] on div "Dashboard" at bounding box center [49, 56] width 36 height 8
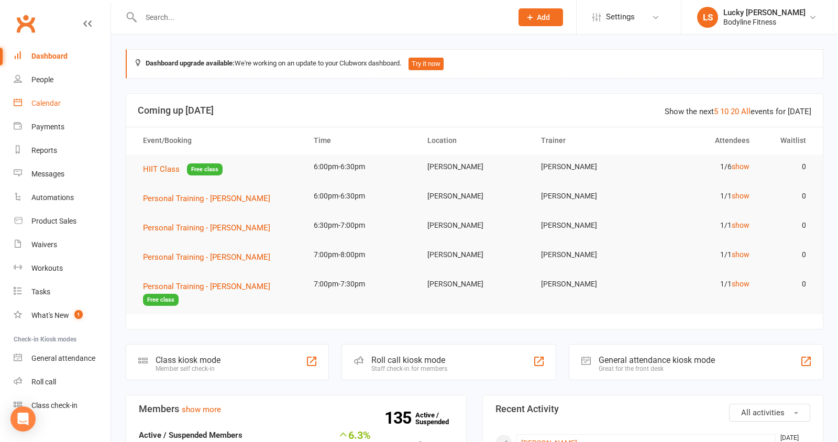
click at [49, 102] on div "Calendar" at bounding box center [45, 103] width 29 height 8
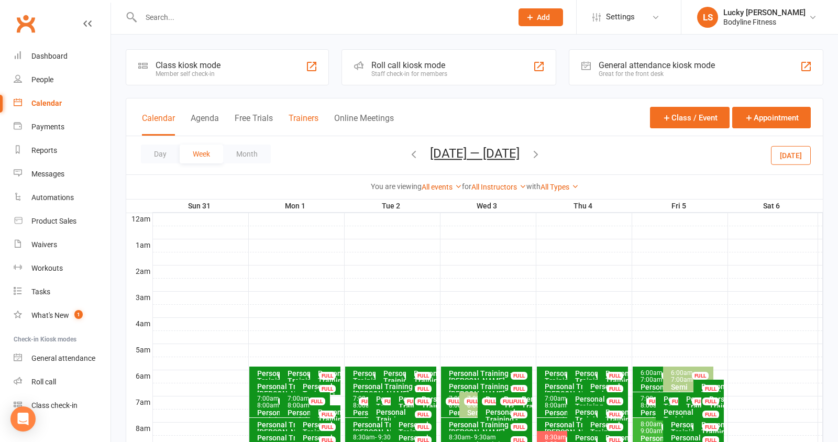
click at [312, 122] on button "Trainers" at bounding box center [304, 124] width 30 height 23
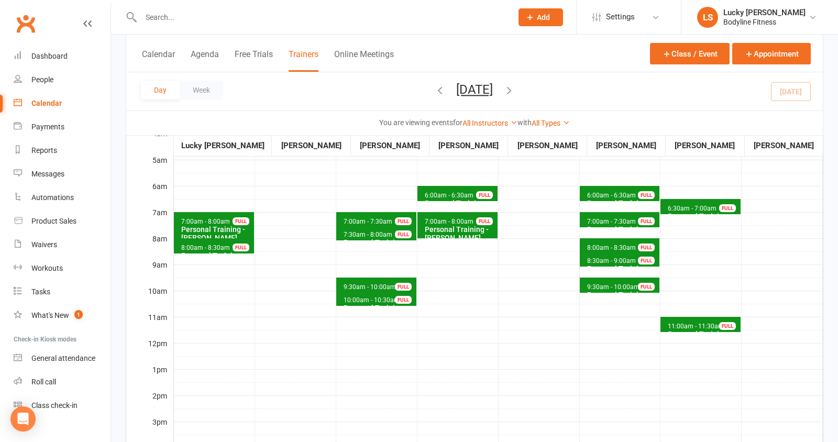
scroll to position [87, 0]
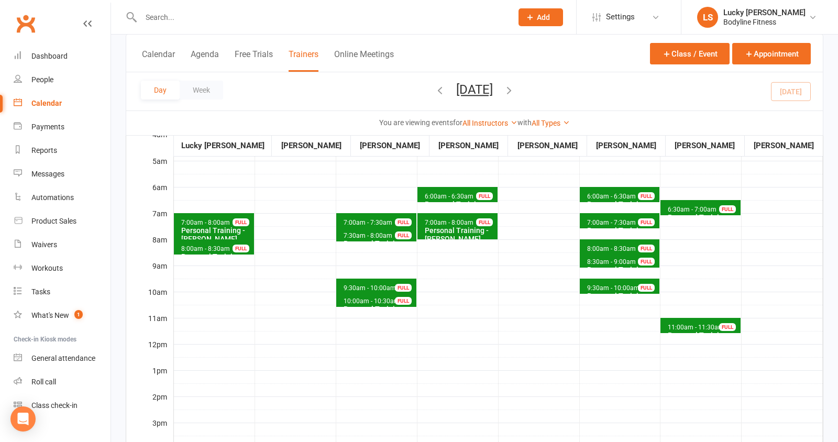
click at [515, 89] on icon "button" at bounding box center [509, 90] width 12 height 12
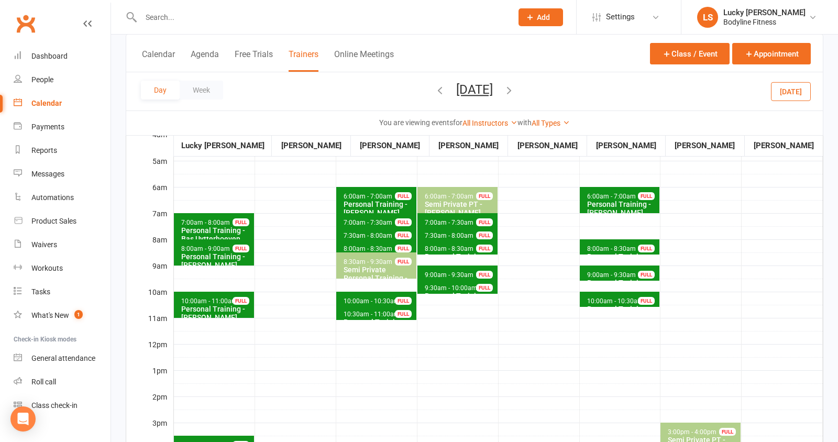
click at [588, 301] on span "10:00am - 10:30am" at bounding box center [615, 300] width 57 height 7
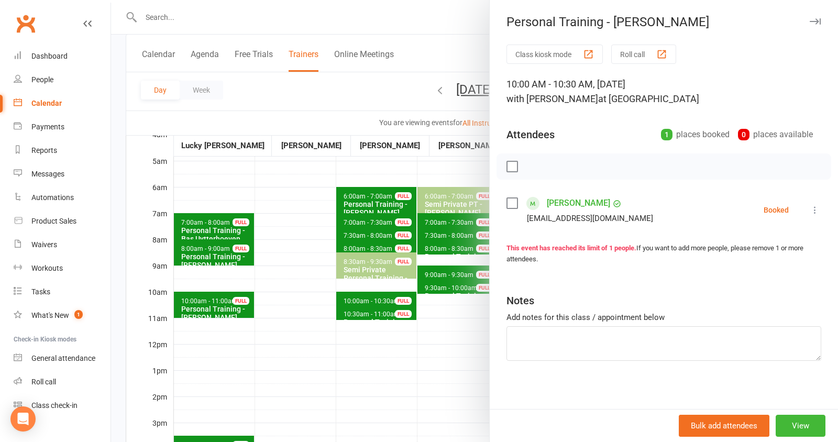
click at [442, 326] on div at bounding box center [474, 221] width 727 height 442
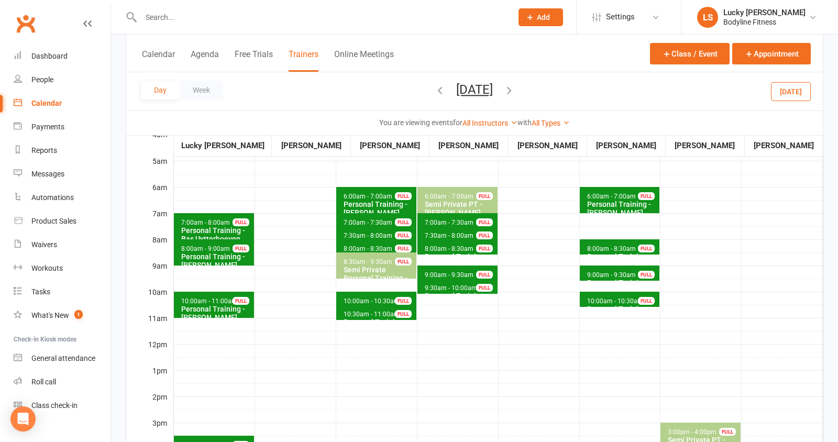
click at [447, 284] on span "9:30am - 10:00am" at bounding box center [450, 287] width 53 height 7
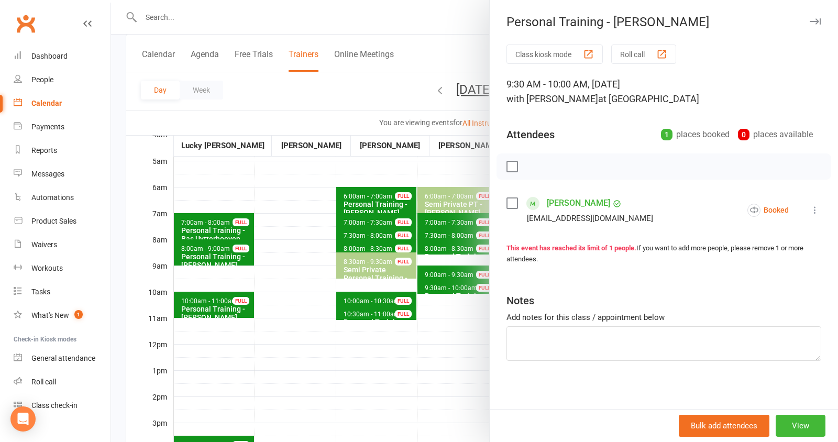
click at [439, 312] on div at bounding box center [474, 221] width 727 height 442
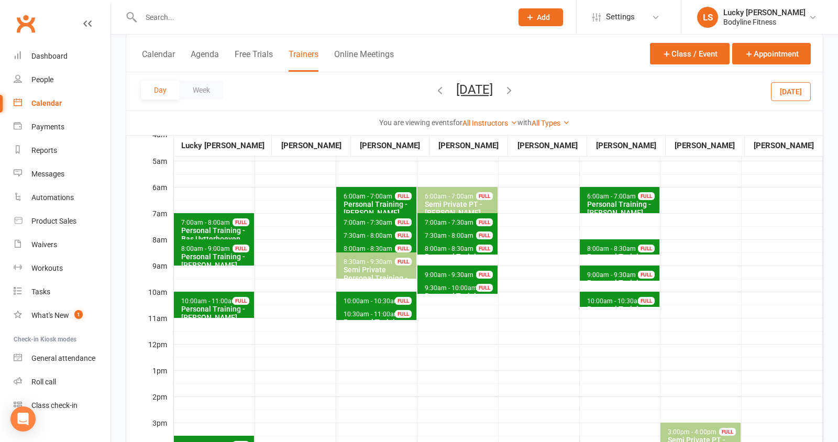
click at [450, 274] on span "9:00am - 9:30am" at bounding box center [449, 274] width 50 height 7
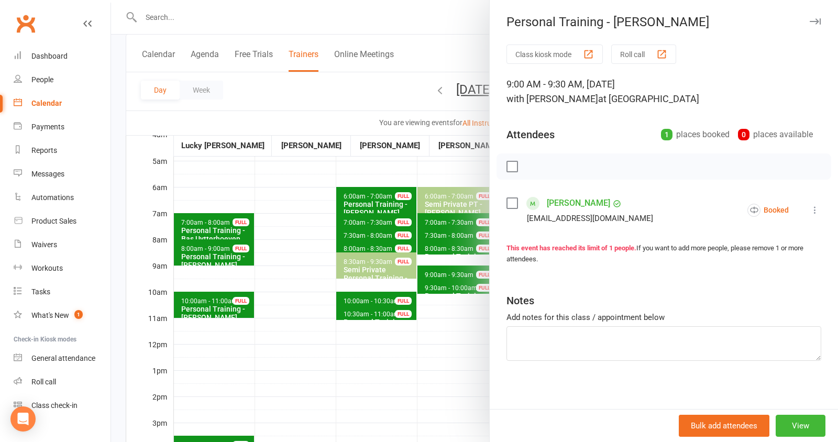
click at [443, 316] on div at bounding box center [474, 221] width 727 height 442
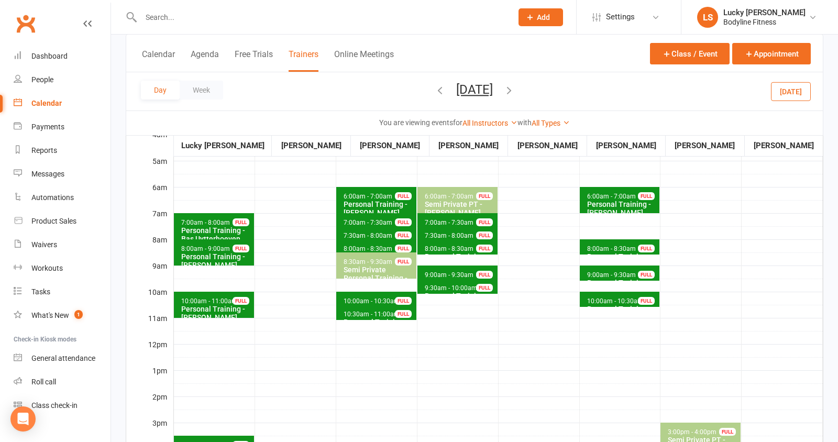
click at [454, 251] on span "8:00am - 8:30am" at bounding box center [449, 248] width 50 height 7
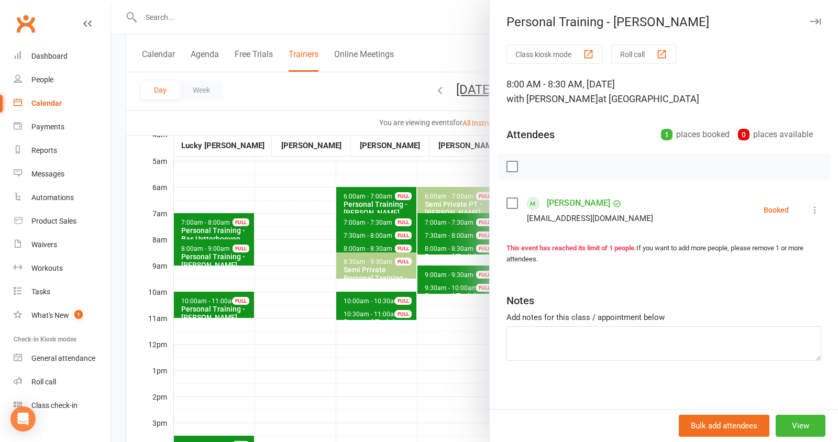
click at [449, 289] on div at bounding box center [474, 221] width 727 height 442
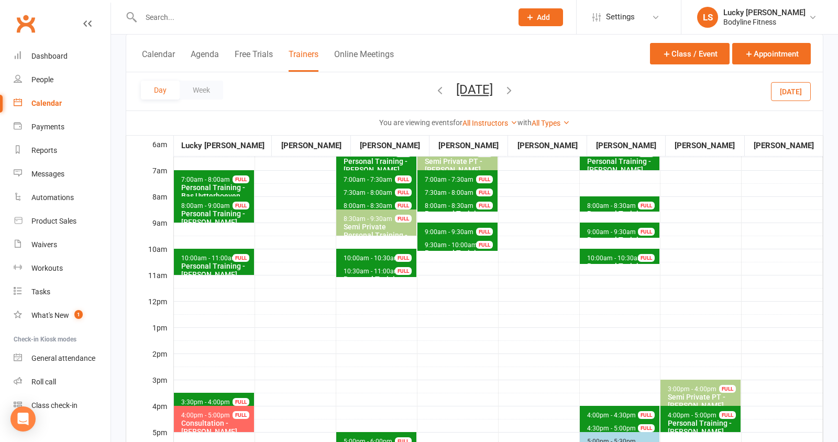
scroll to position [129, 0]
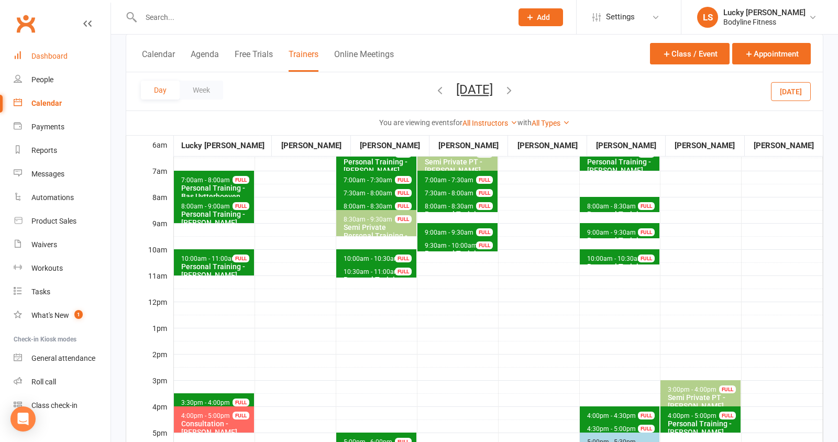
click at [85, 50] on link "Dashboard" at bounding box center [62, 57] width 97 height 24
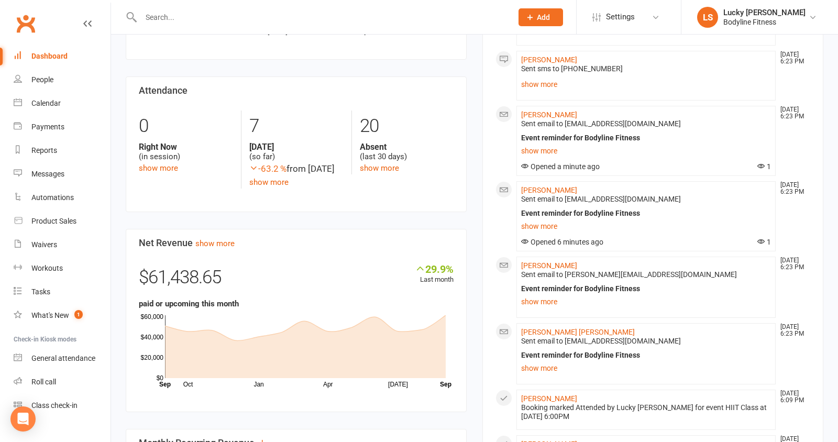
scroll to position [493, 0]
click at [215, 249] on link "show more" at bounding box center [214, 243] width 39 height 9
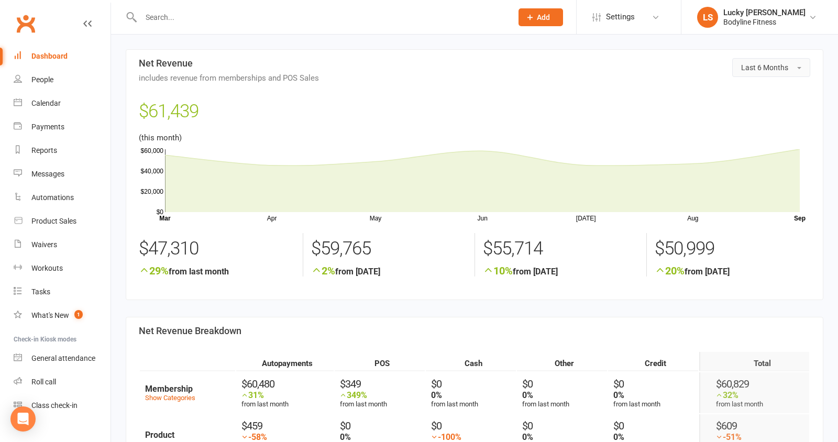
click at [785, 65] on span "Last 6 Months" at bounding box center [764, 67] width 47 height 8
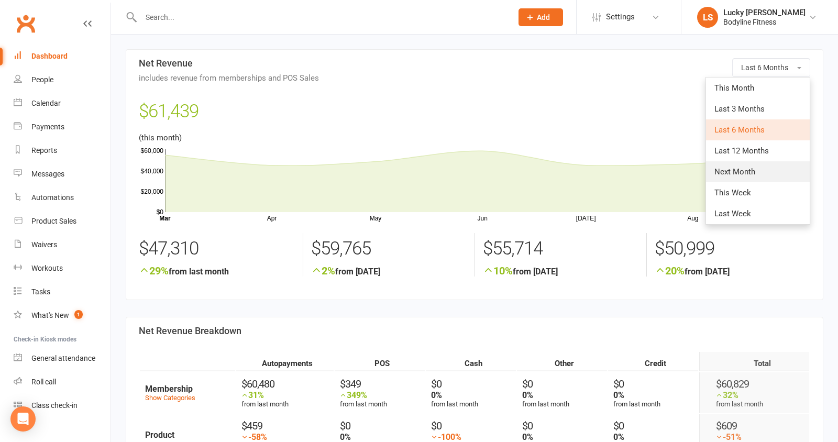
click at [752, 177] on link "Next Month" at bounding box center [758, 171] width 104 height 21
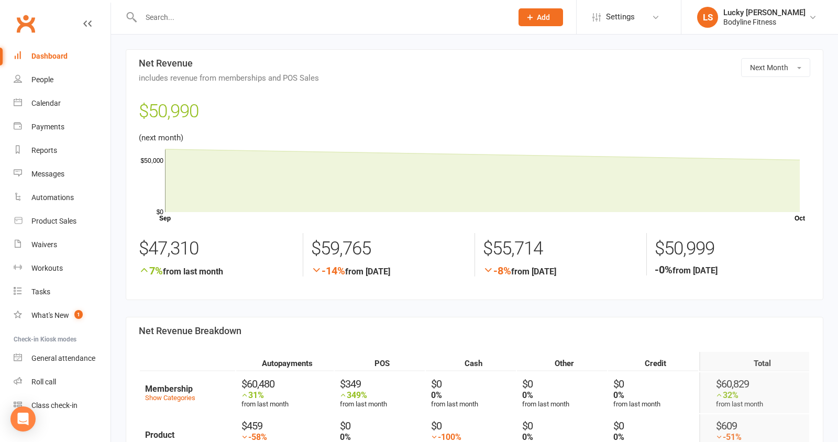
click at [57, 54] on div "Dashboard" at bounding box center [49, 56] width 36 height 8
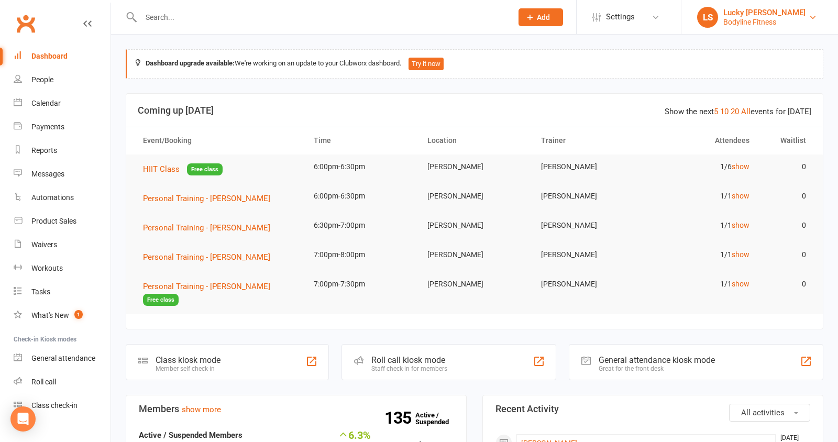
click at [735, 17] on div "Bodyline Fitness" at bounding box center [764, 21] width 82 height 9
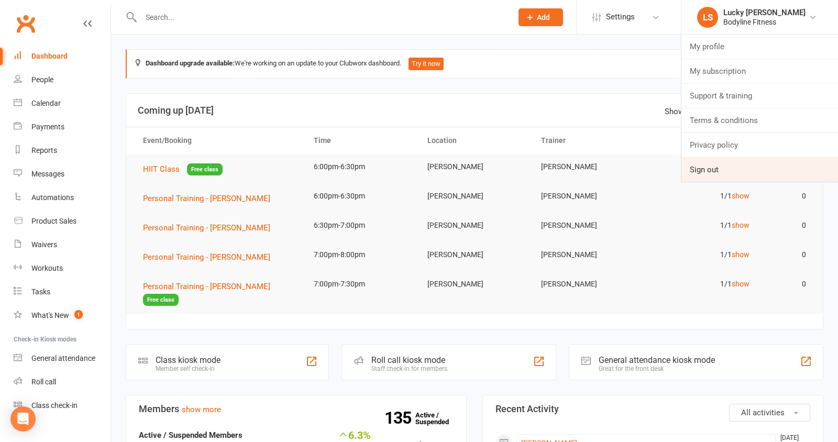
click at [716, 171] on link "Sign out" at bounding box center [759, 170] width 157 height 24
